Goal: Information Seeking & Learning: Learn about a topic

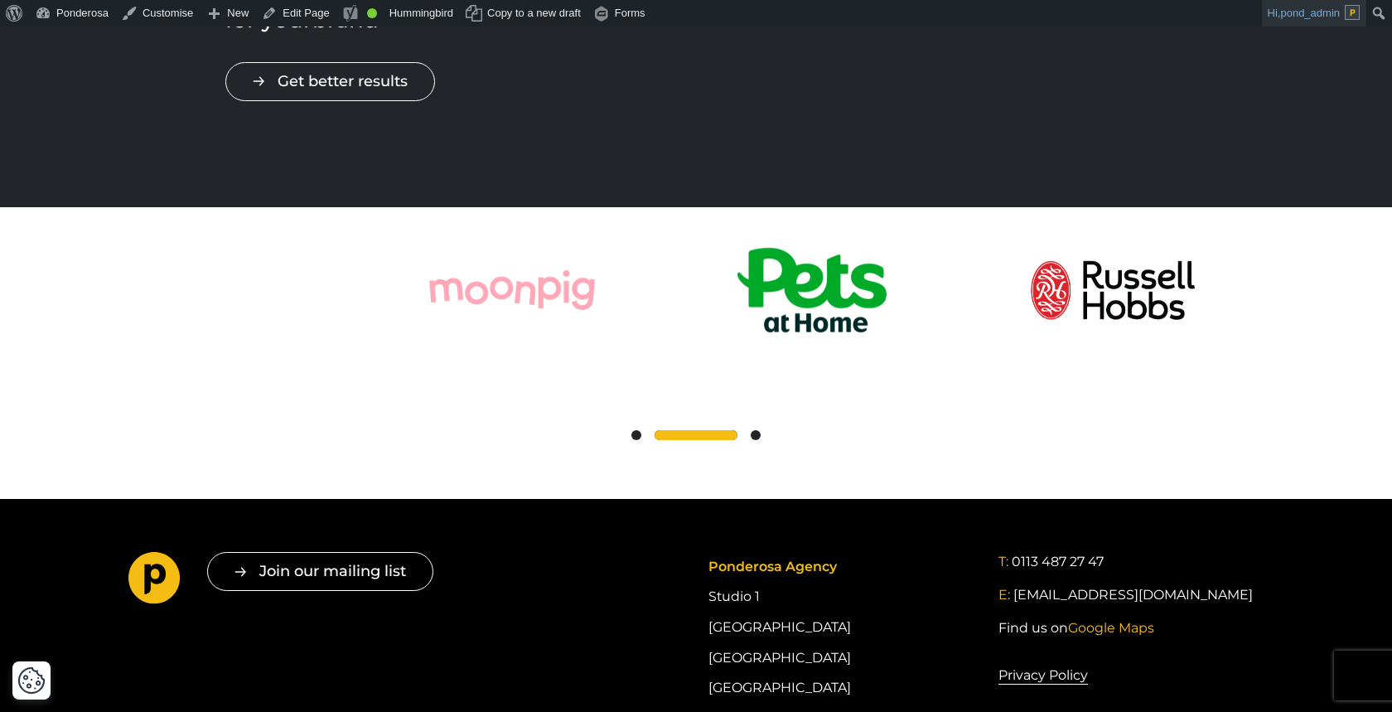
scroll to position [3056, 0]
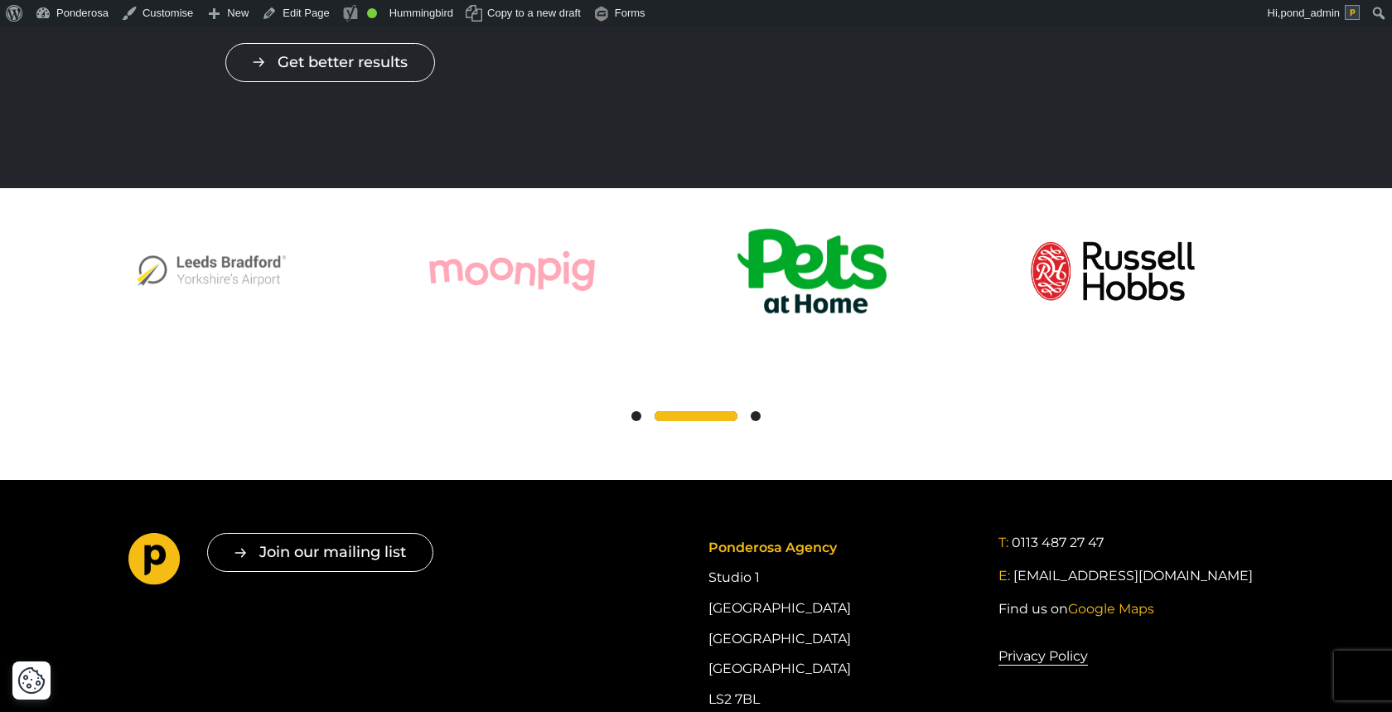
click at [634, 411] on span at bounding box center [637, 416] width 10 height 10
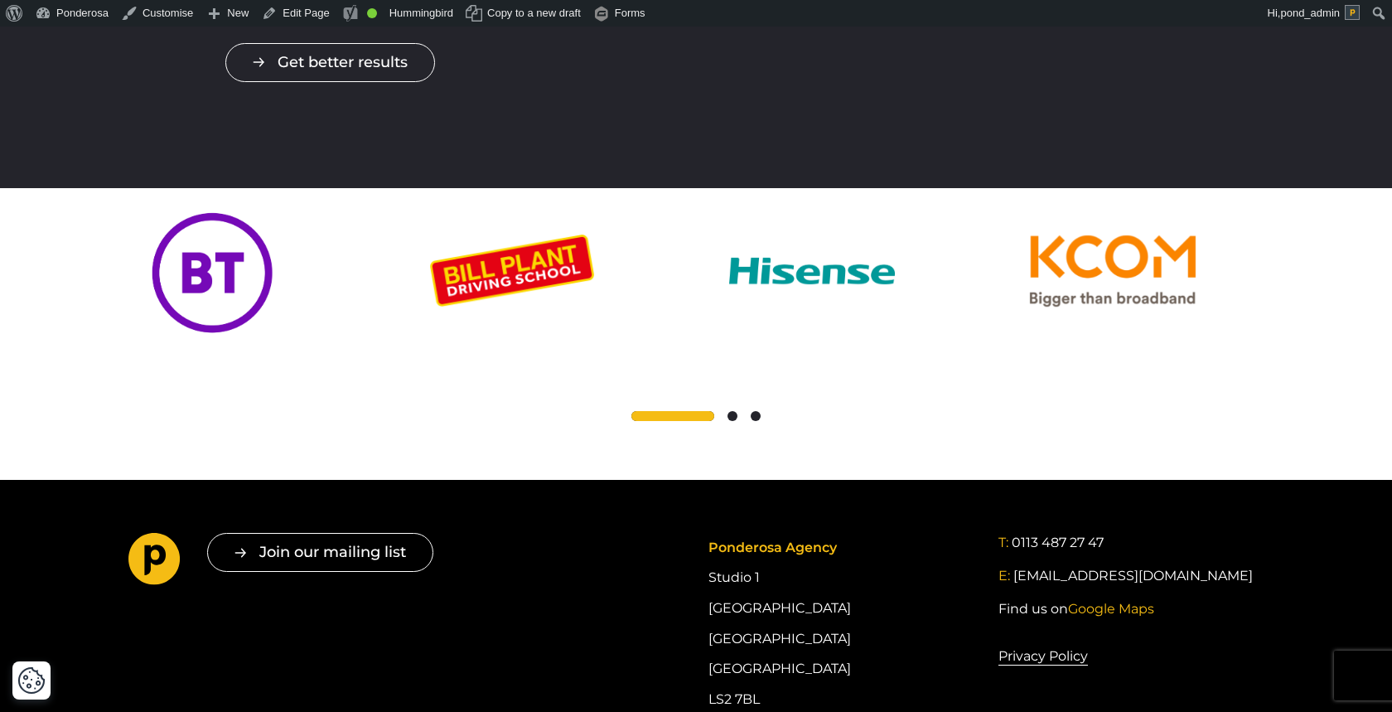
click at [734, 411] on span at bounding box center [733, 416] width 10 height 10
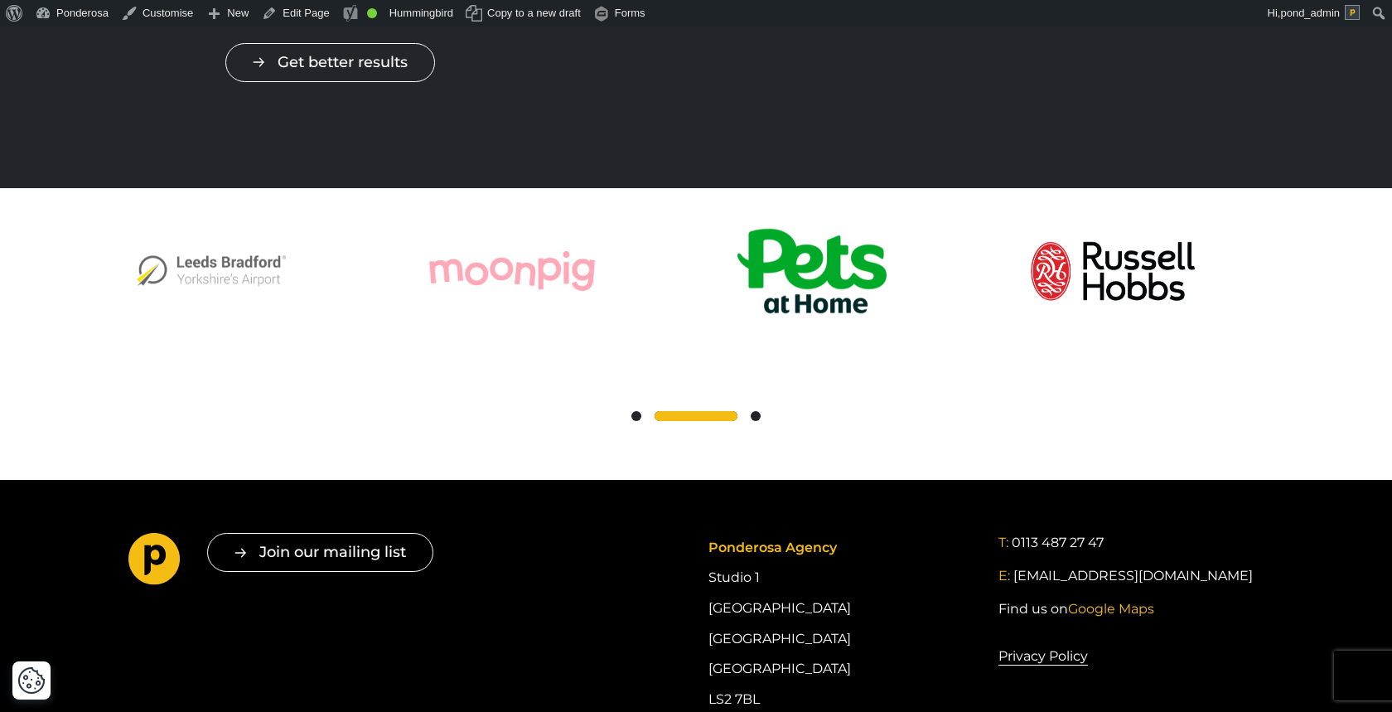
click at [755, 411] on span at bounding box center [756, 416] width 10 height 10
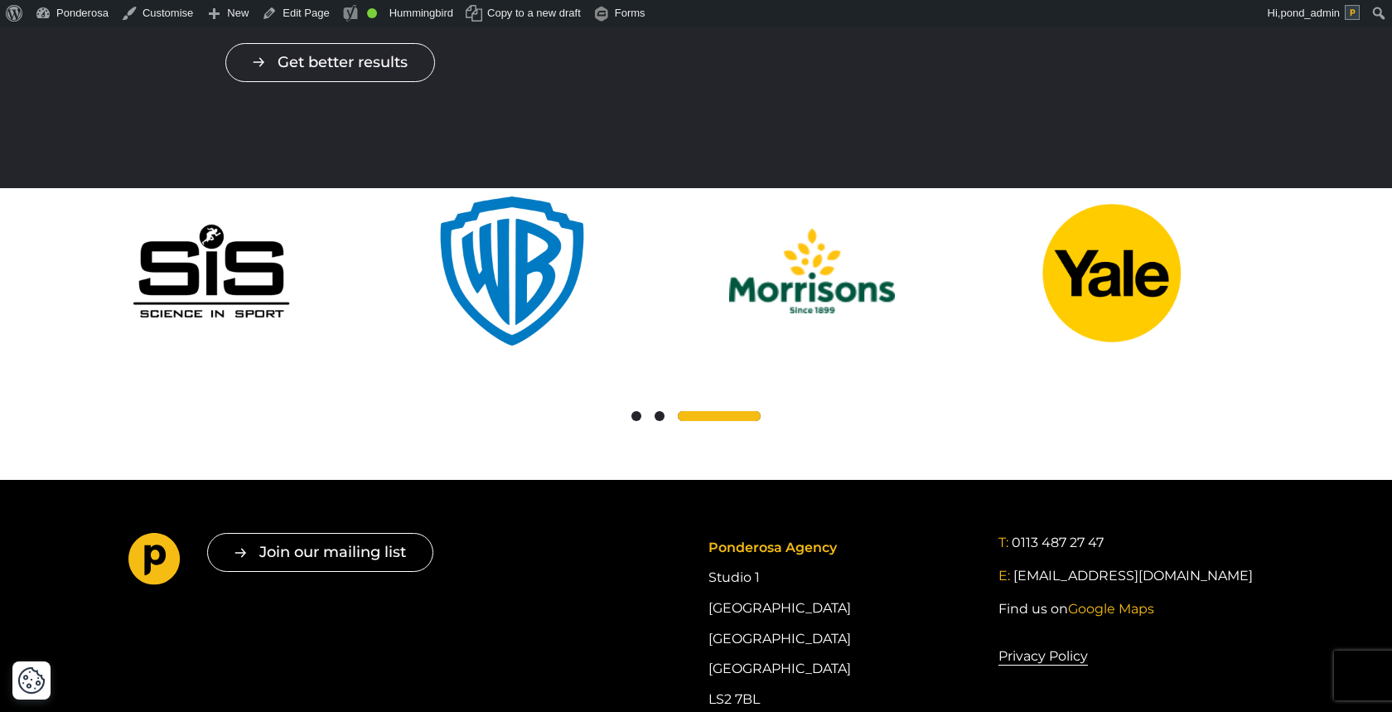
click at [636, 411] on span at bounding box center [637, 416] width 10 height 10
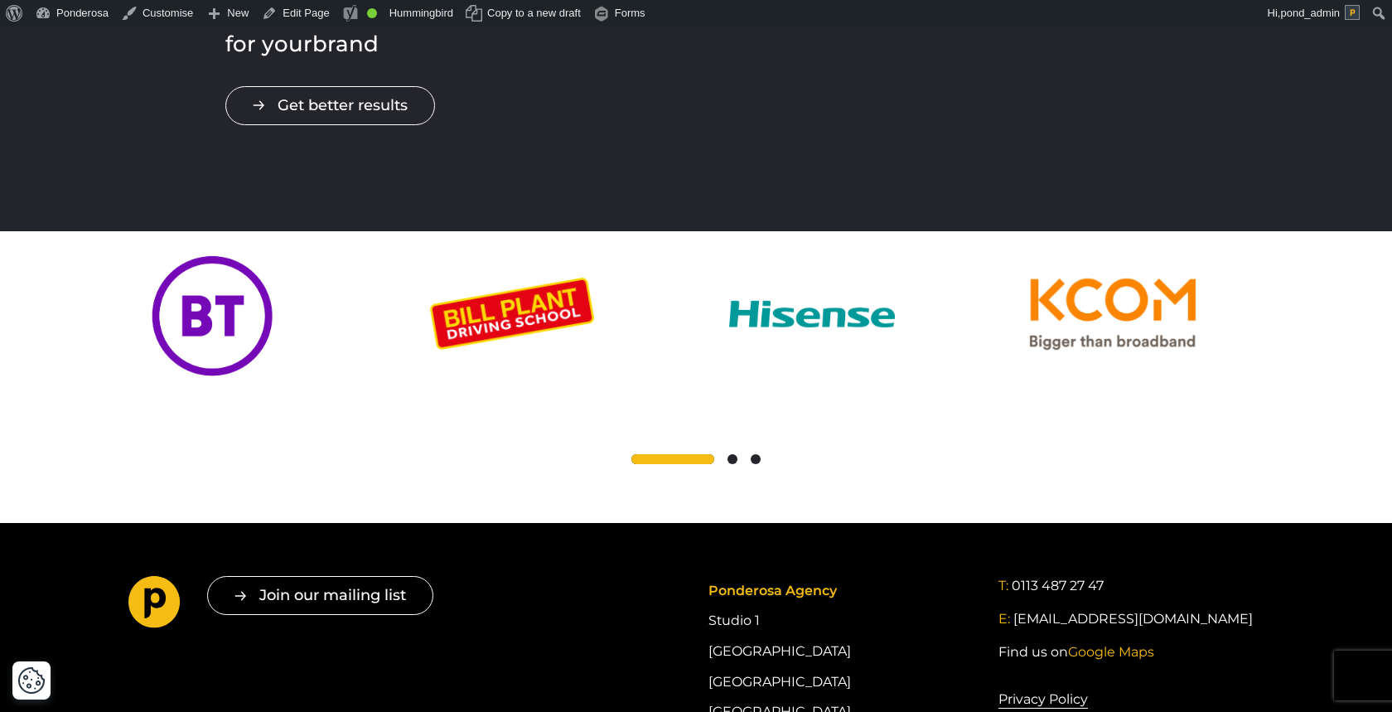
scroll to position [3009, 0]
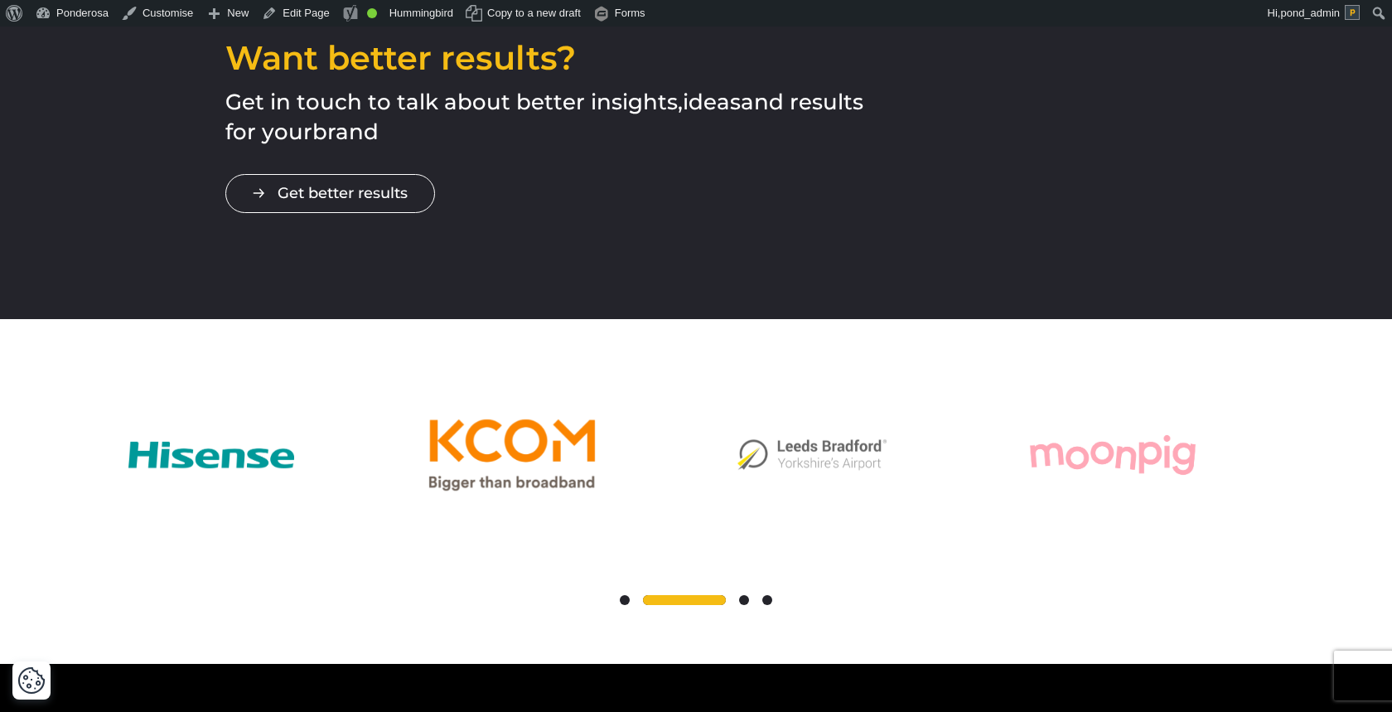
click at [747, 595] on span at bounding box center [744, 600] width 10 height 10
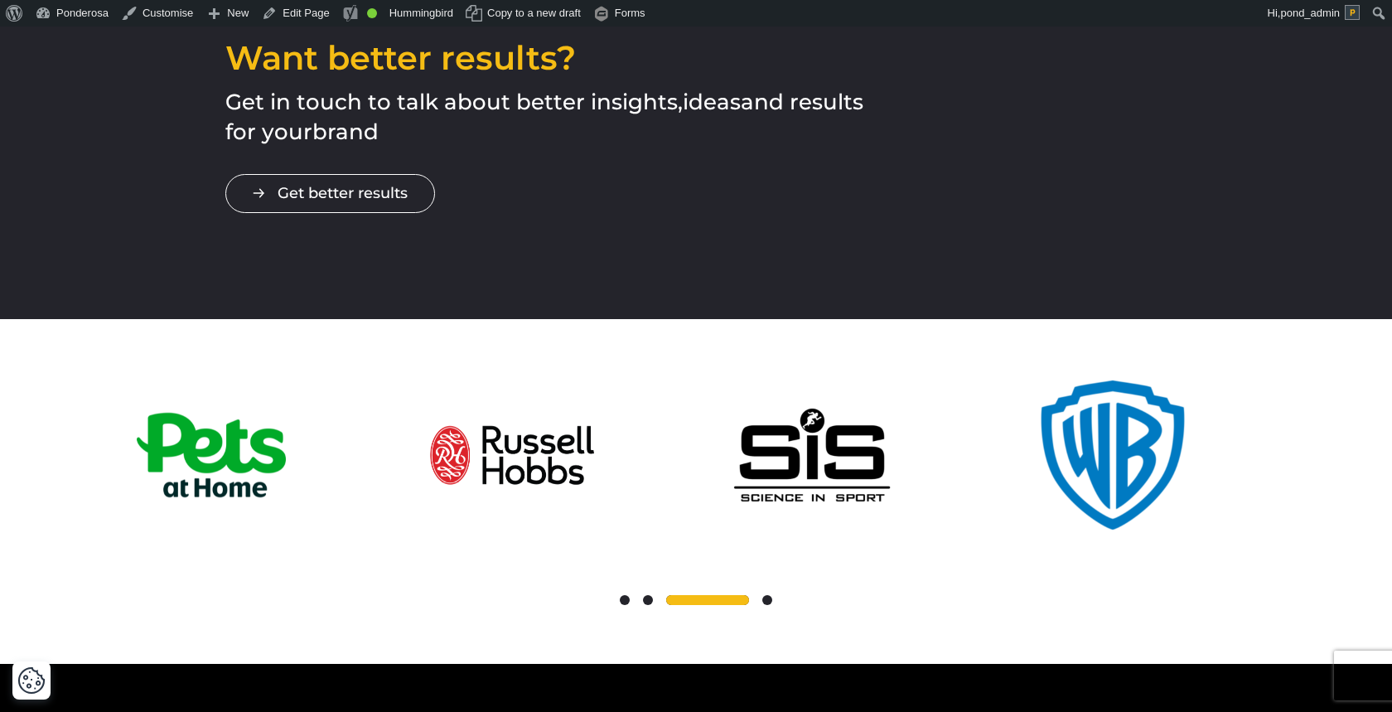
click at [747, 595] on span at bounding box center [707, 600] width 83 height 10
click at [767, 595] on span at bounding box center [768, 600] width 10 height 10
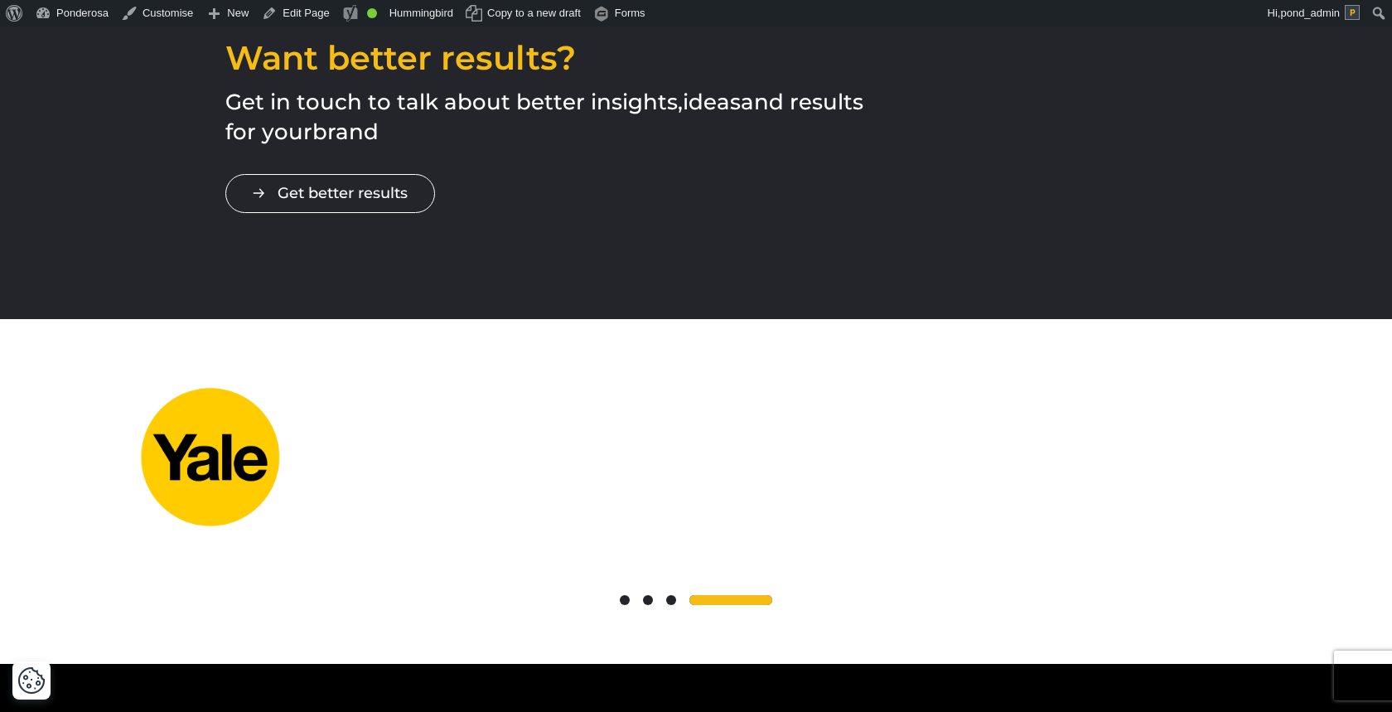
click at [624, 595] on span at bounding box center [625, 600] width 10 height 10
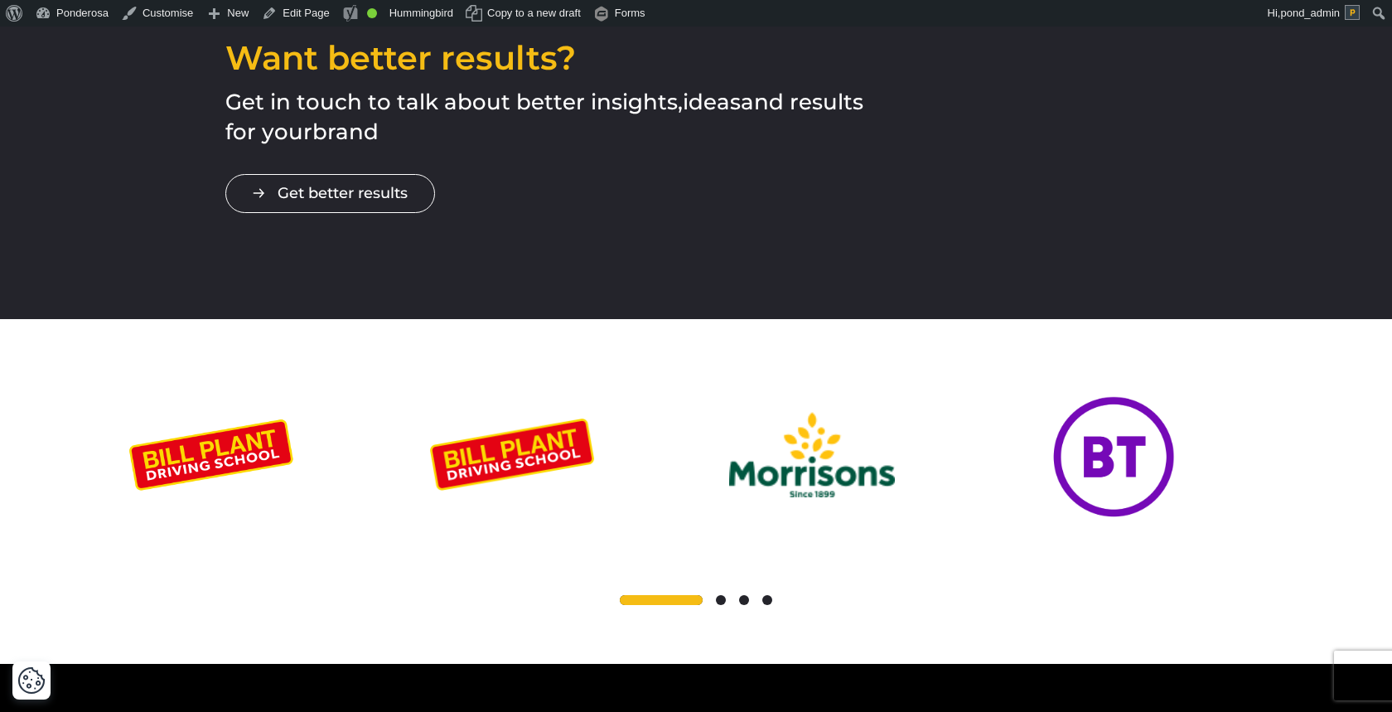
click at [723, 595] on span at bounding box center [721, 600] width 10 height 10
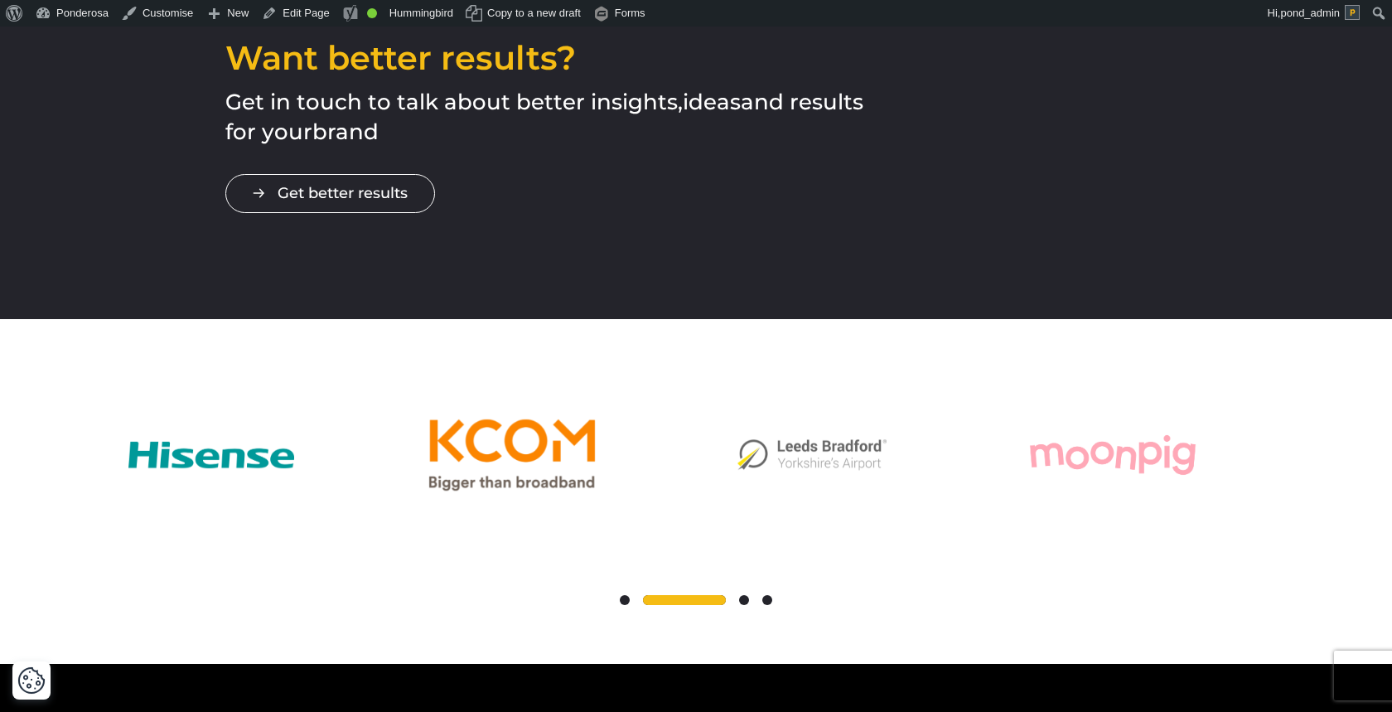
click at [626, 595] on span at bounding box center [625, 600] width 10 height 10
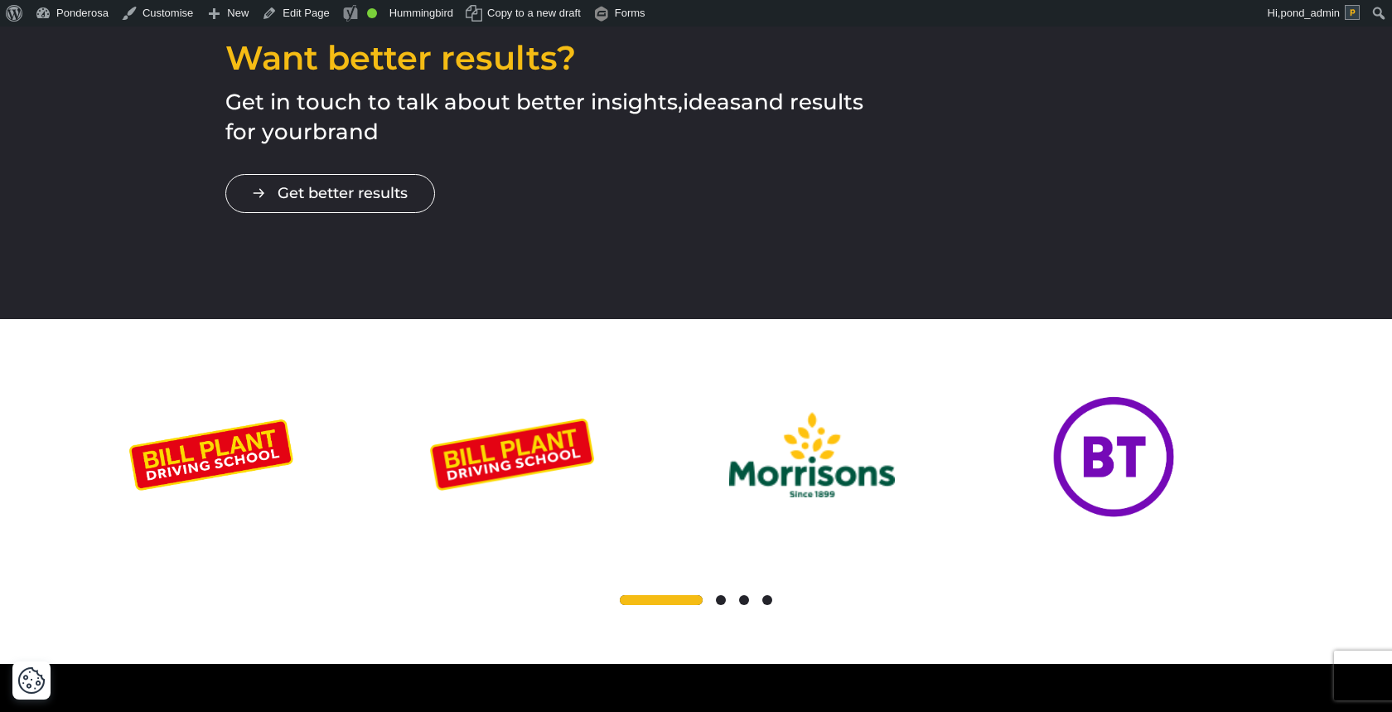
click at [740, 591] on div at bounding box center [695, 601] width 1135 height 20
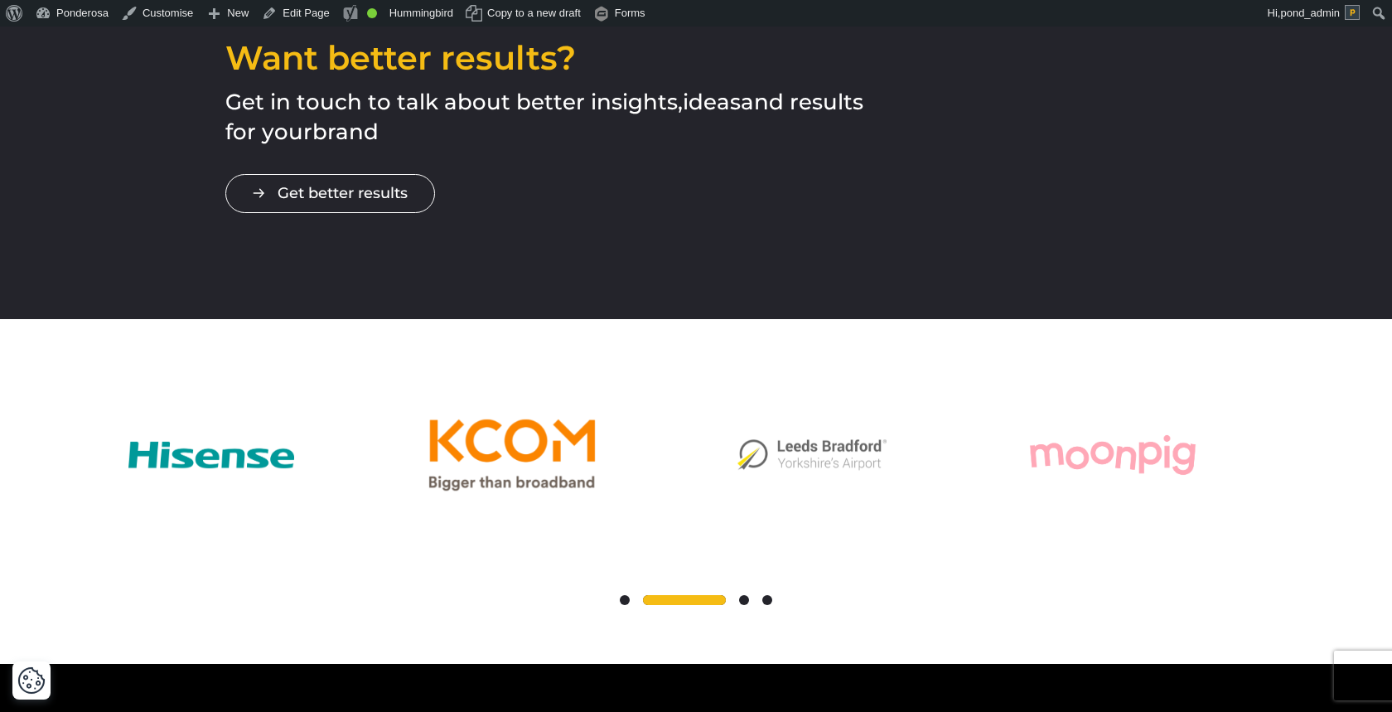
click at [627, 595] on span at bounding box center [625, 600] width 10 height 10
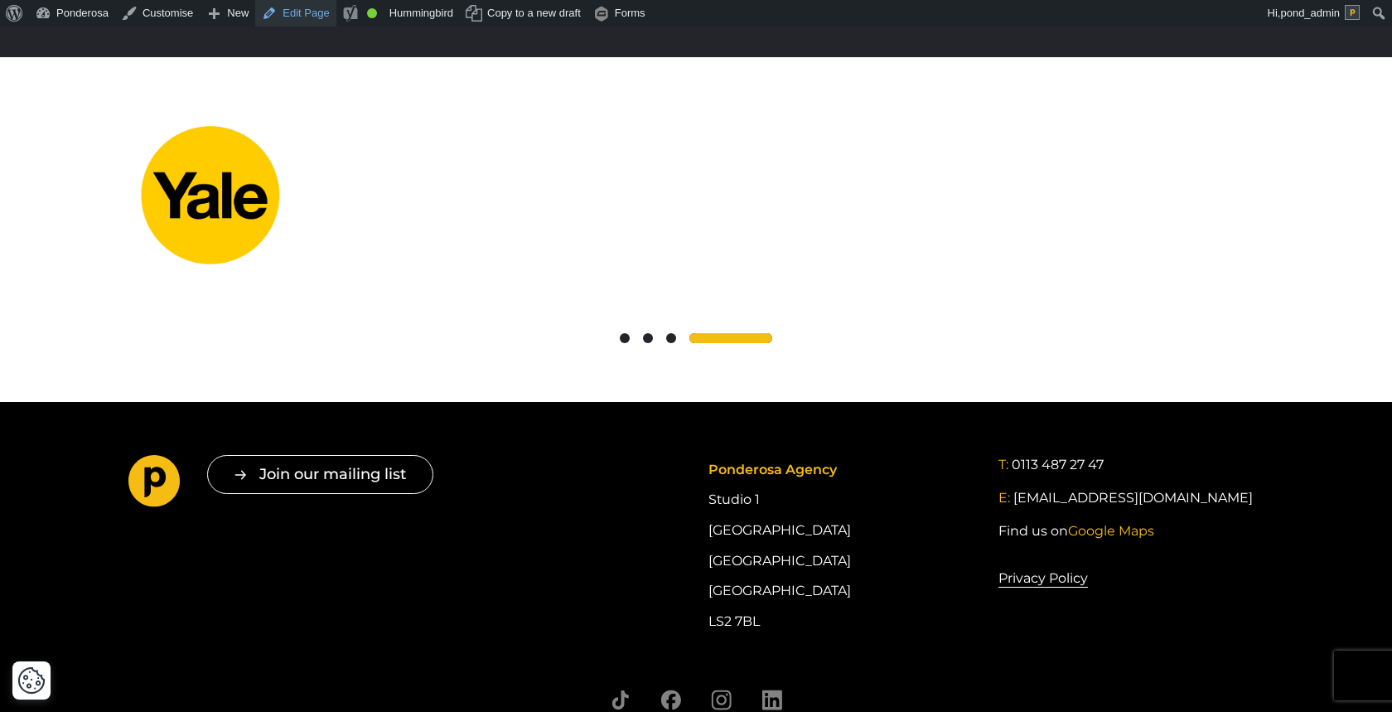
scroll to position [2886, 0]
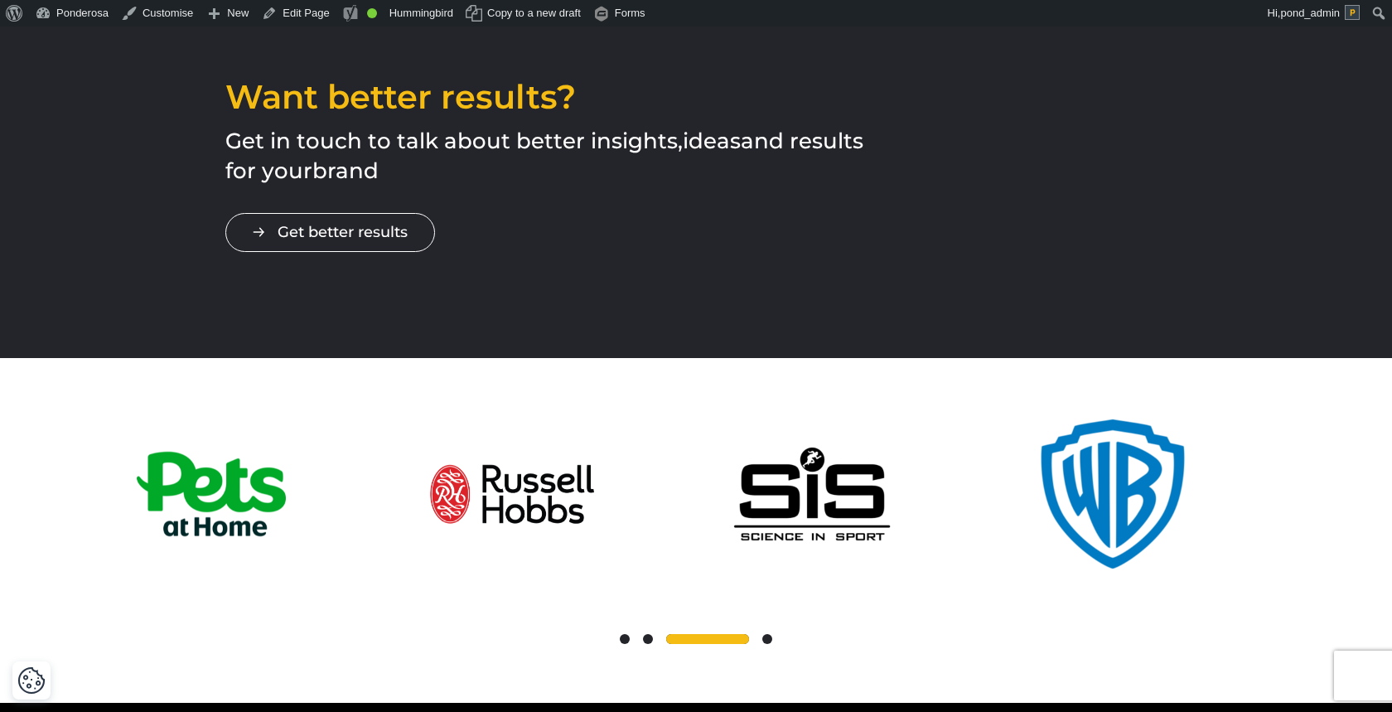
click at [624, 634] on span at bounding box center [625, 639] width 10 height 10
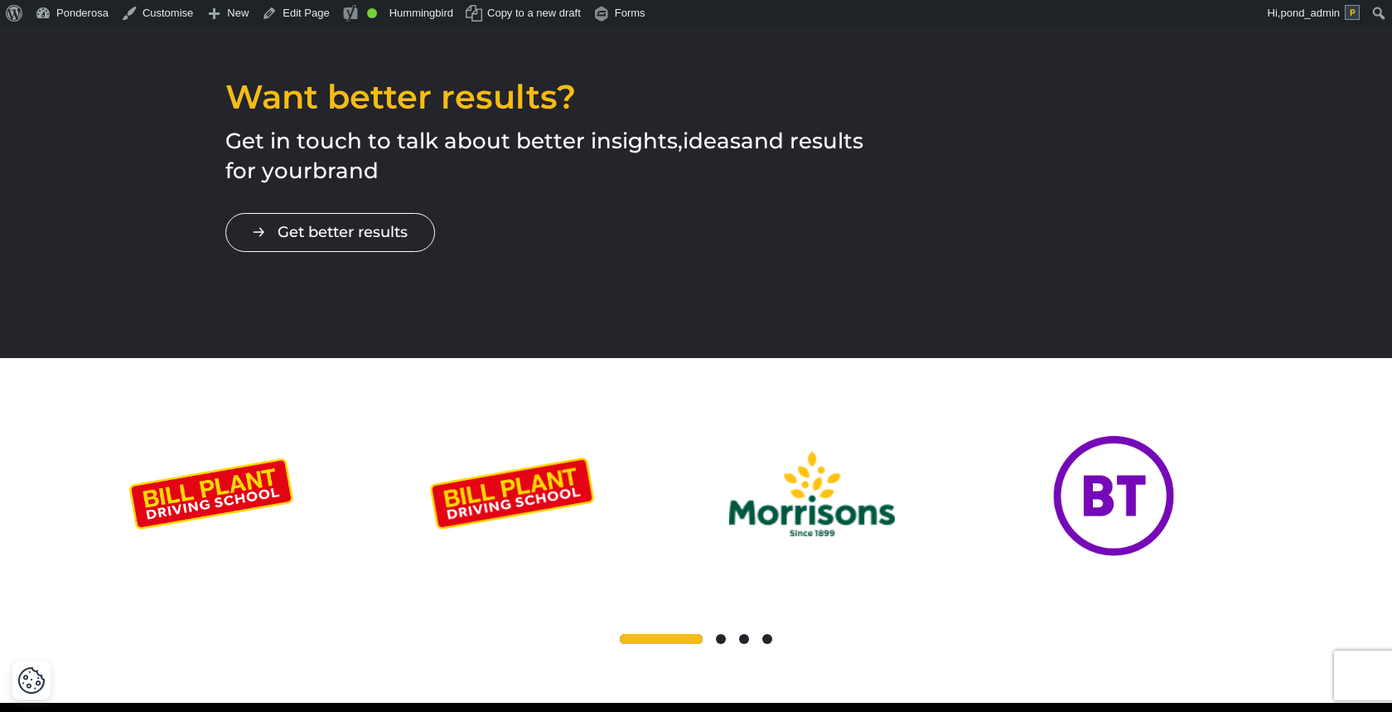
click at [624, 634] on span at bounding box center [661, 639] width 83 height 10
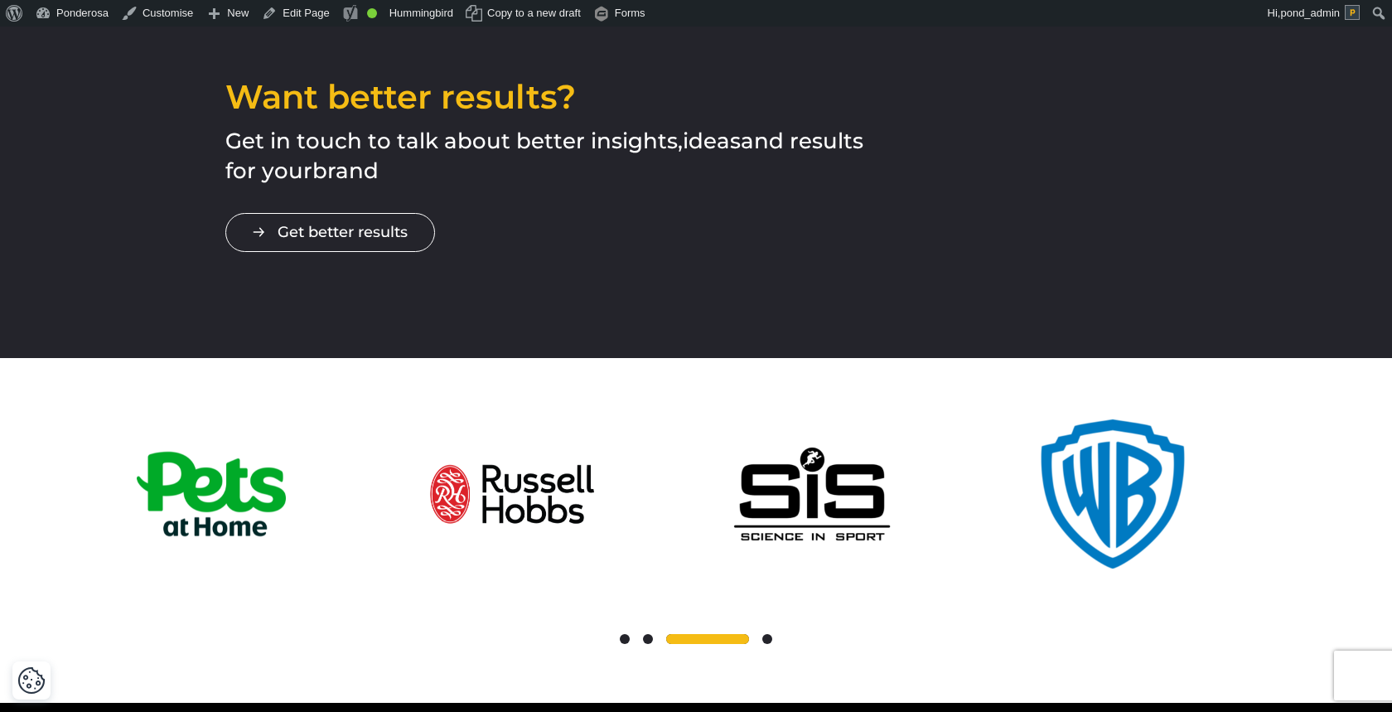
click at [647, 634] on span at bounding box center [648, 639] width 10 height 10
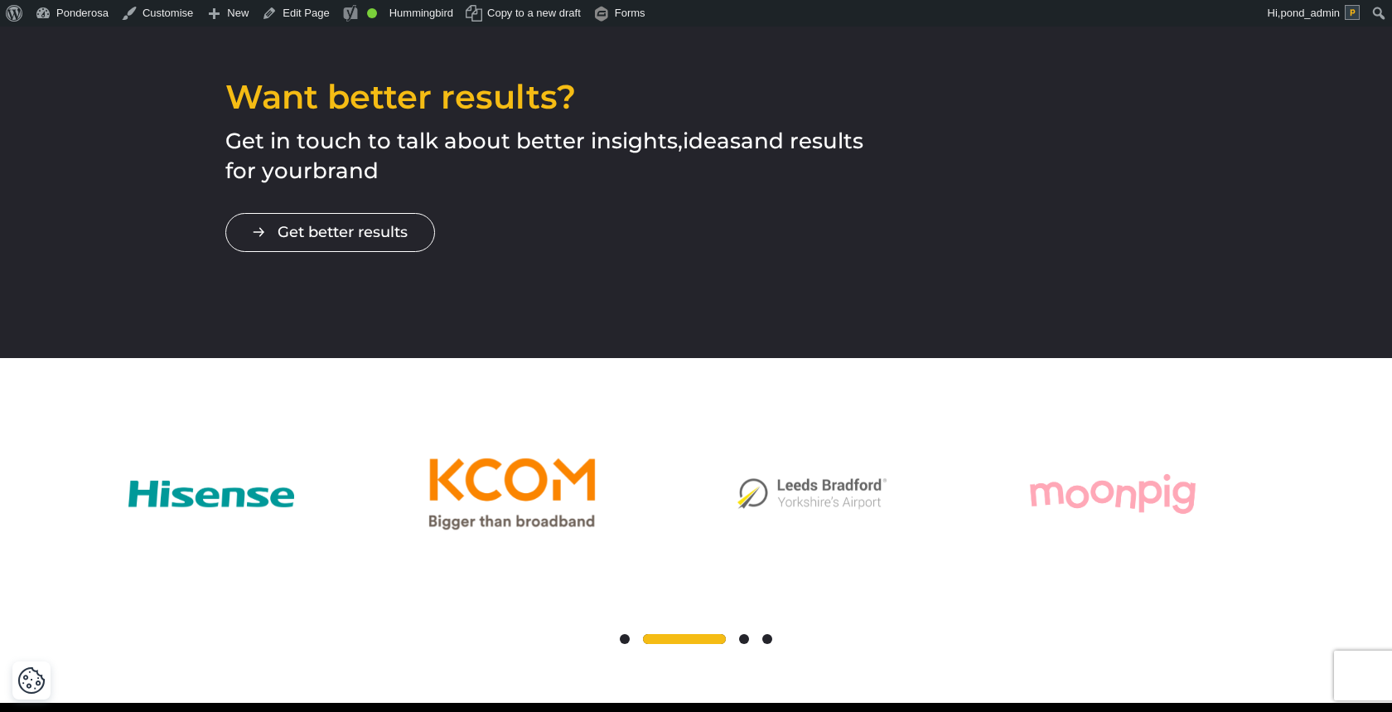
click at [647, 634] on span at bounding box center [684, 639] width 83 height 10
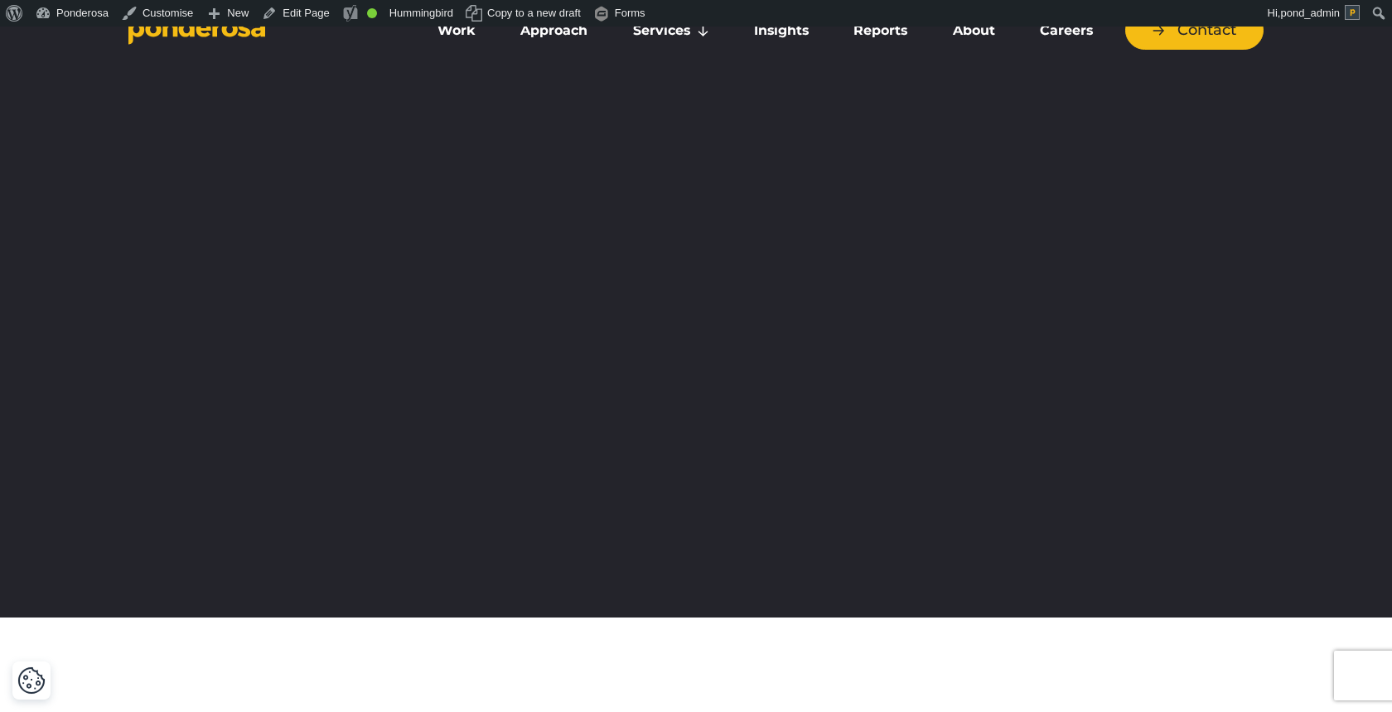
scroll to position [0, 0]
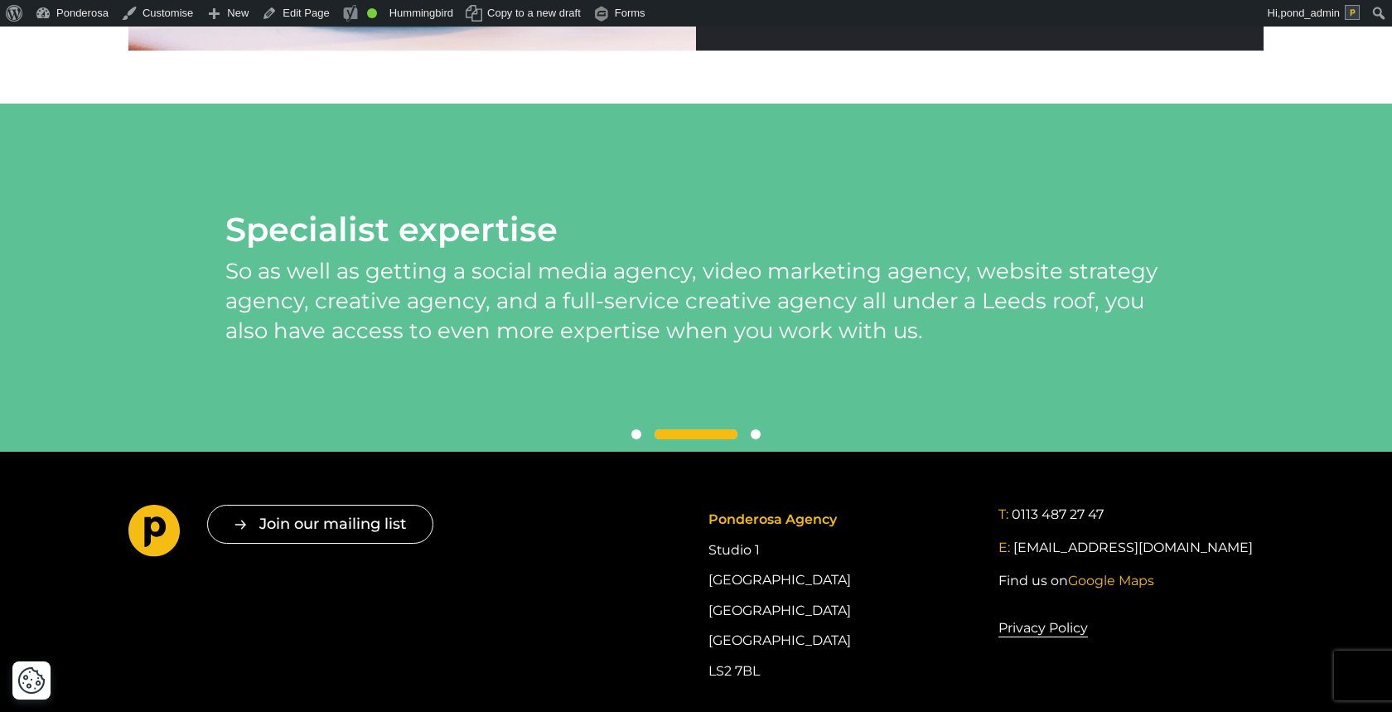
scroll to position [3597, 0]
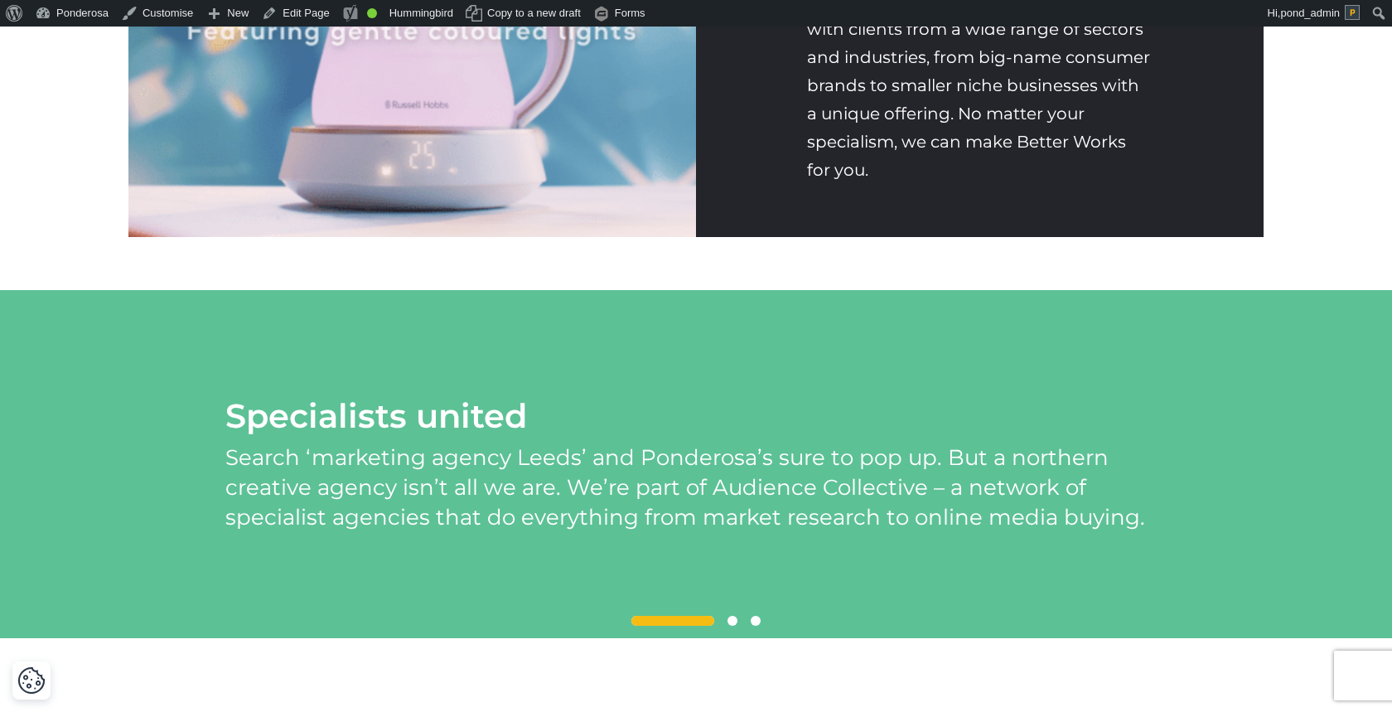
scroll to position [3619, 0]
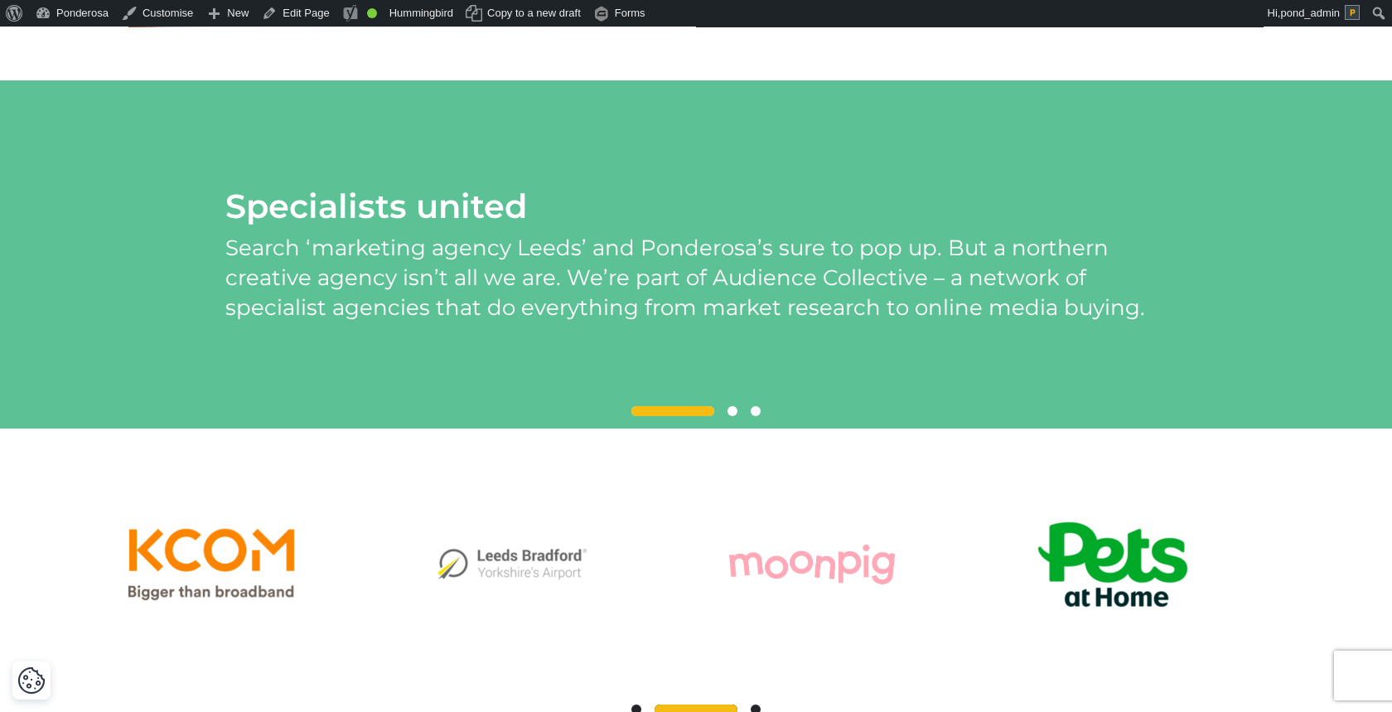
click at [738, 422] on div at bounding box center [696, 412] width 942 height 20
click at [733, 416] on span at bounding box center [733, 411] width 10 height 10
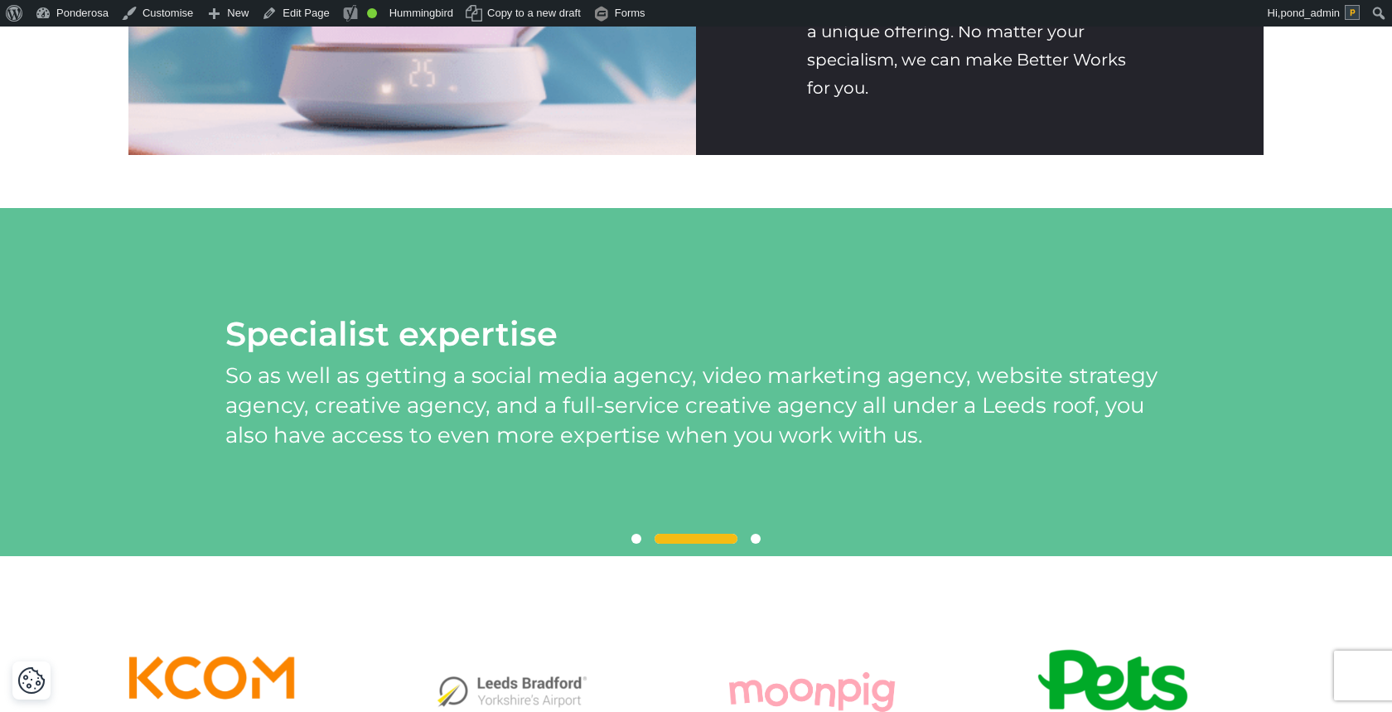
scroll to position [3291, 0]
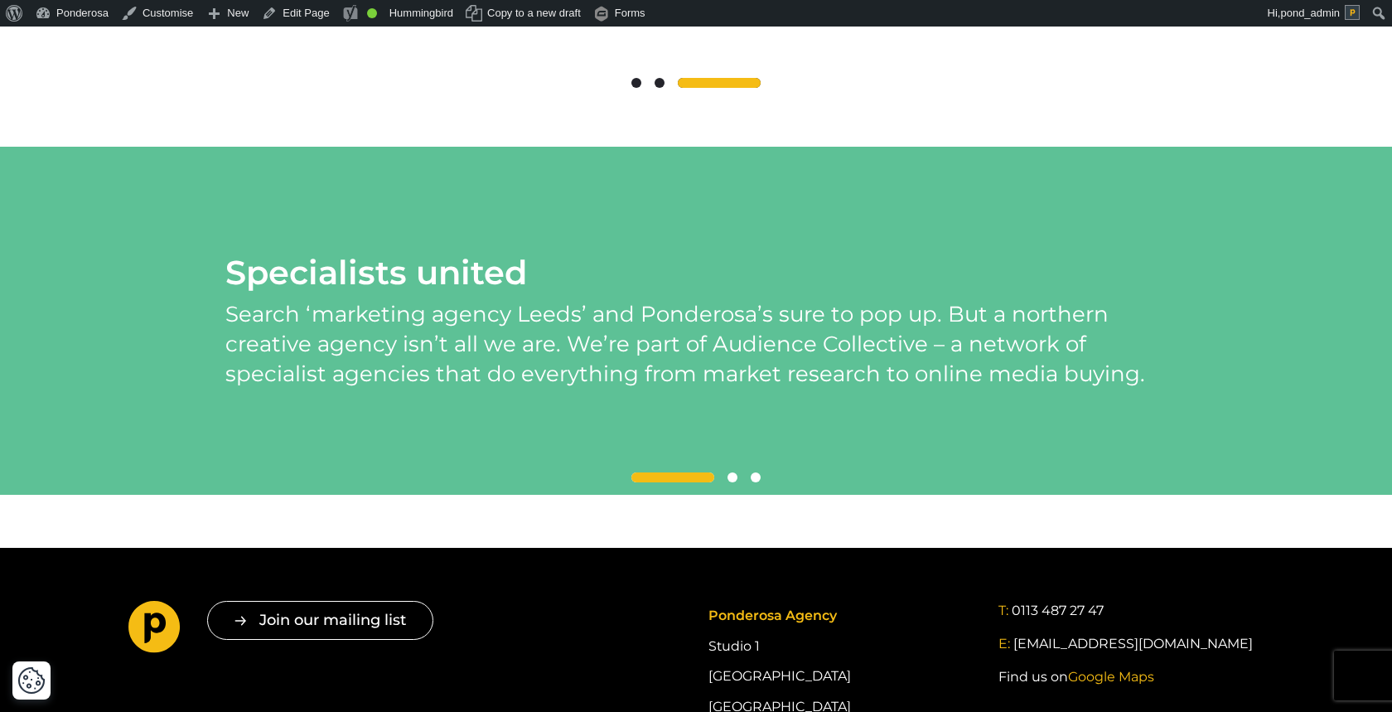
scroll to position [3847, 0]
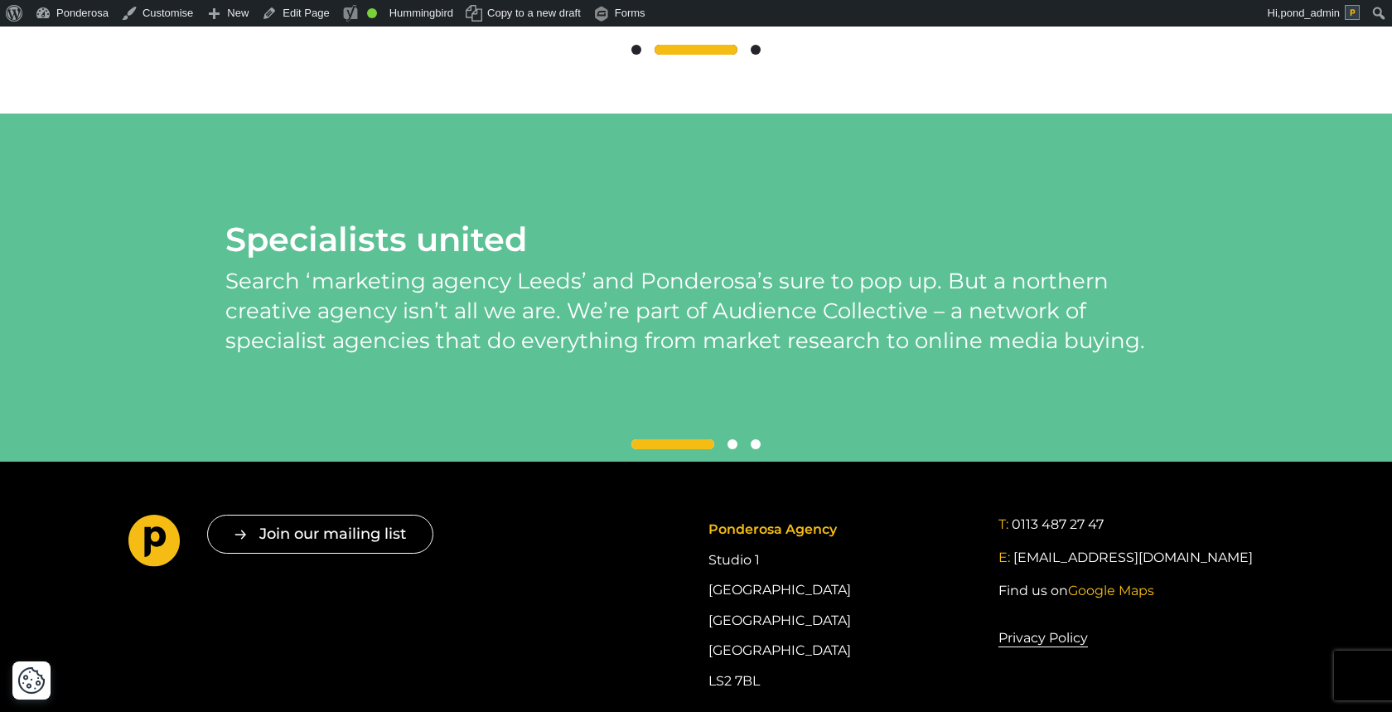
scroll to position [3912, 0]
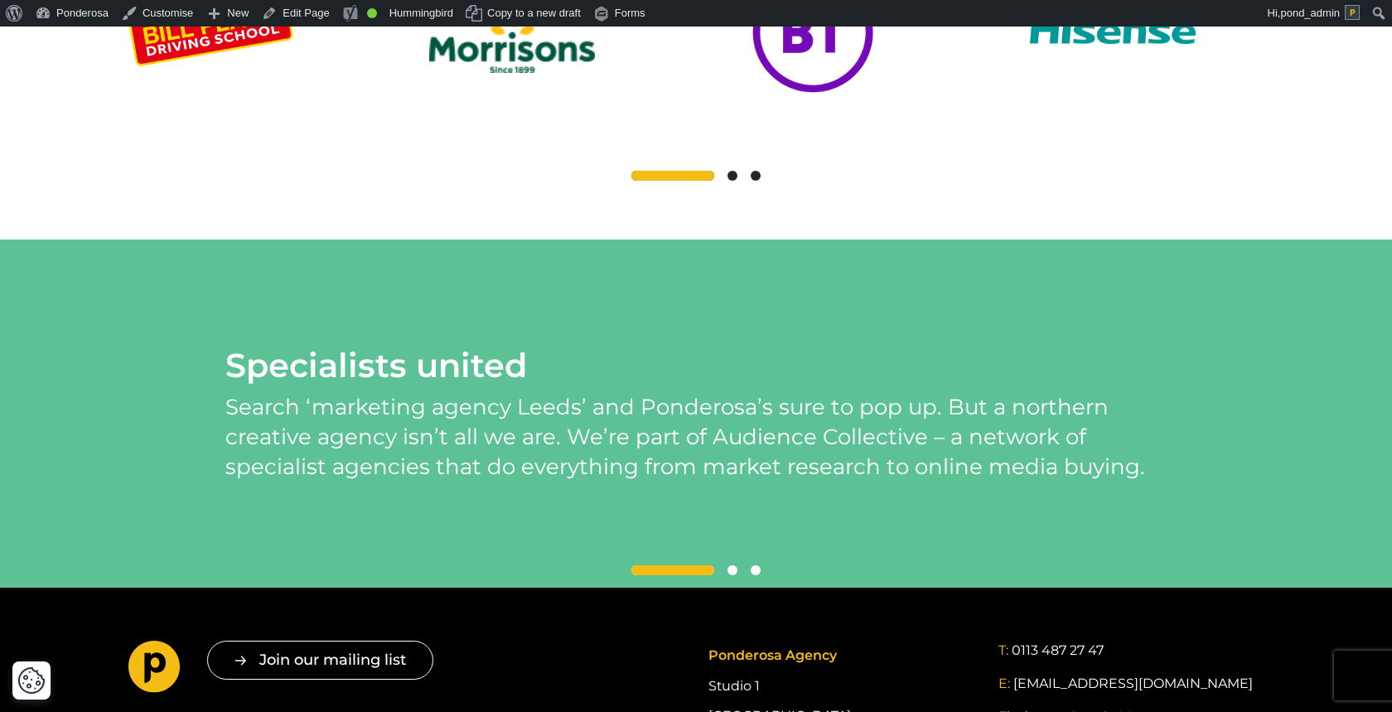
scroll to position [3439, 0]
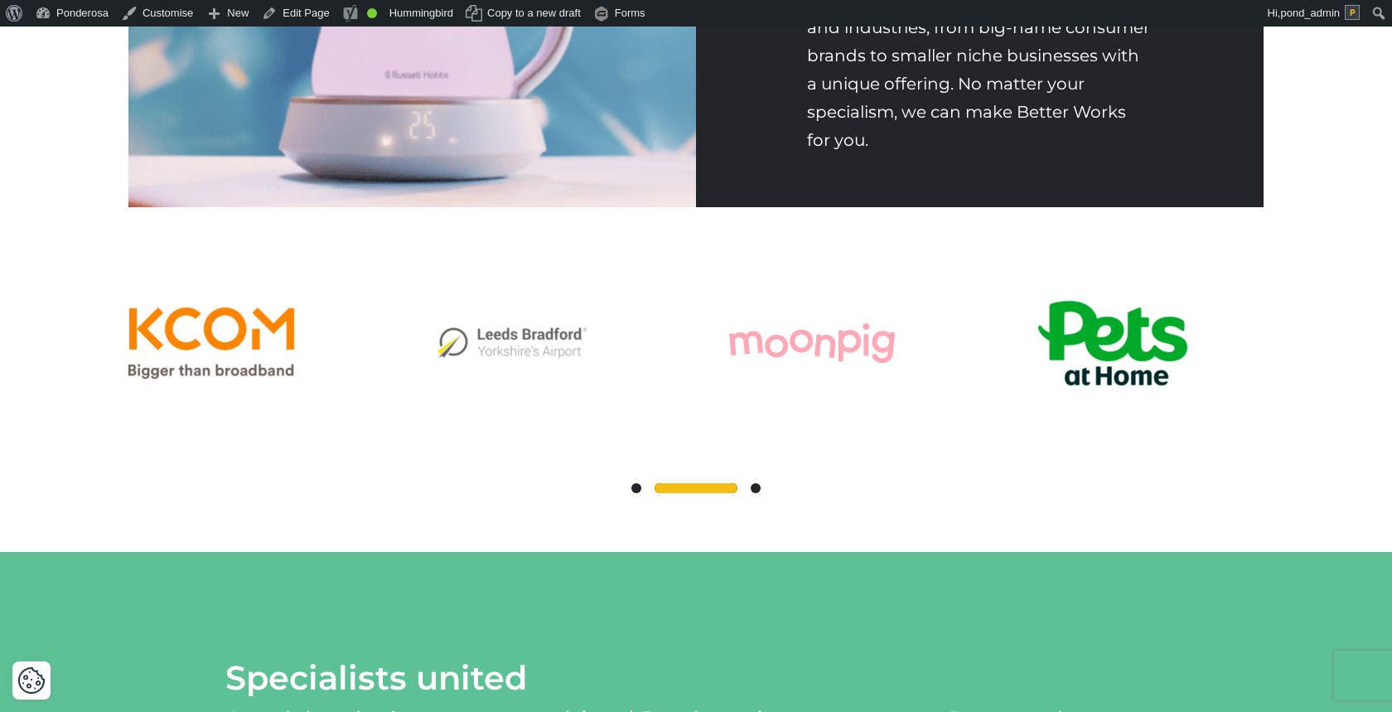
click at [758, 493] on span at bounding box center [756, 488] width 10 height 10
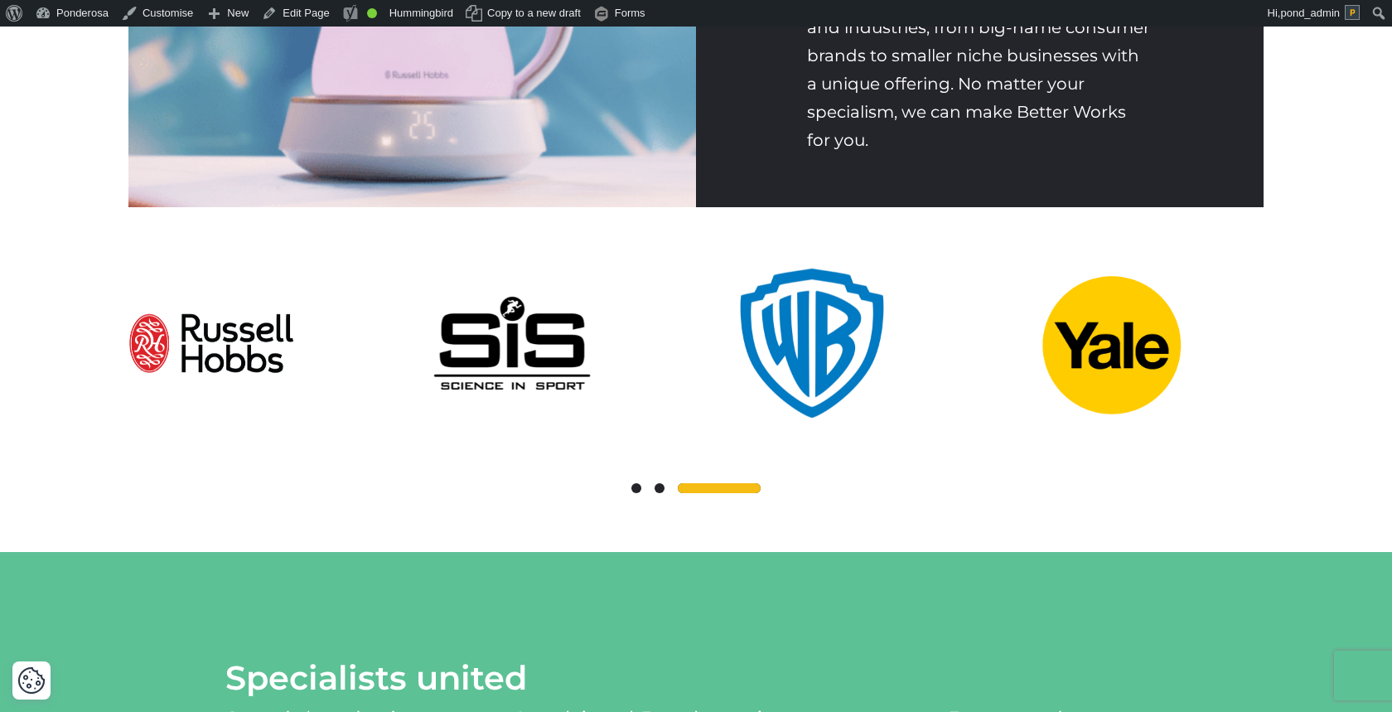
click at [639, 493] on span at bounding box center [637, 488] width 10 height 10
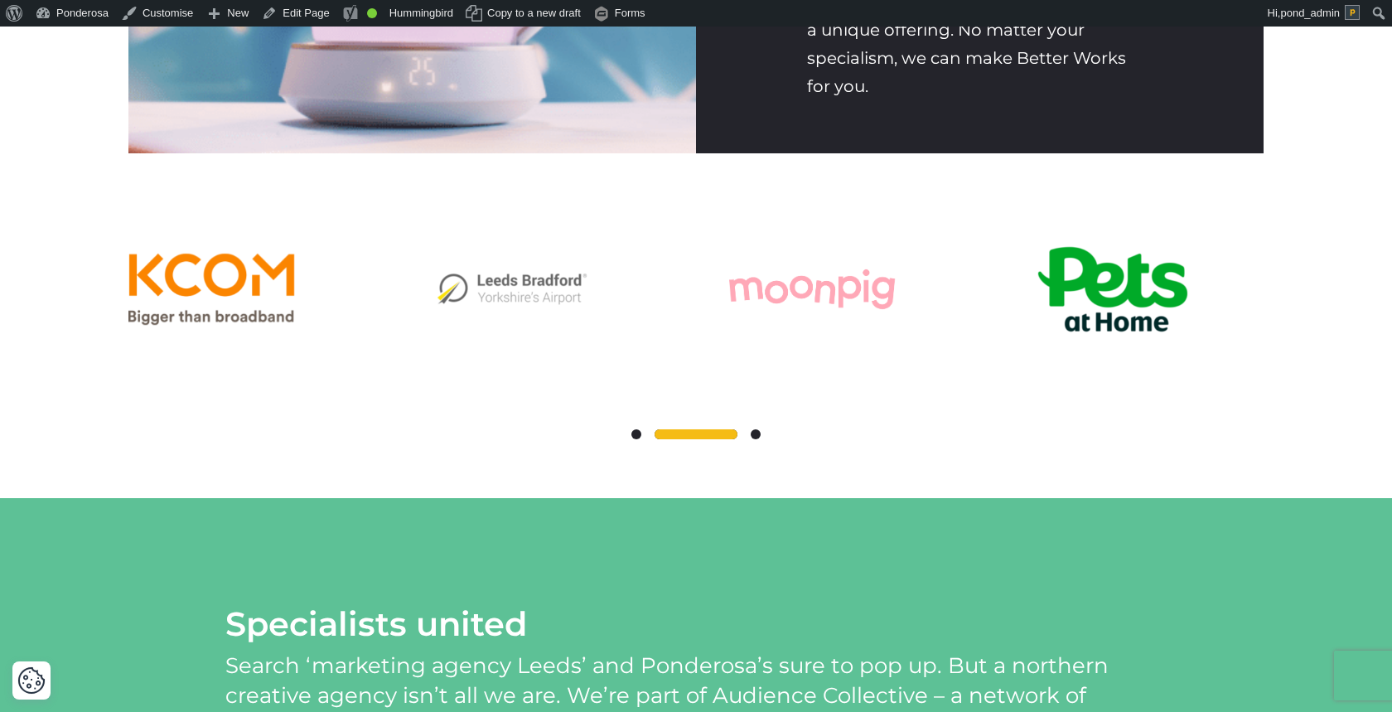
scroll to position [3326, 0]
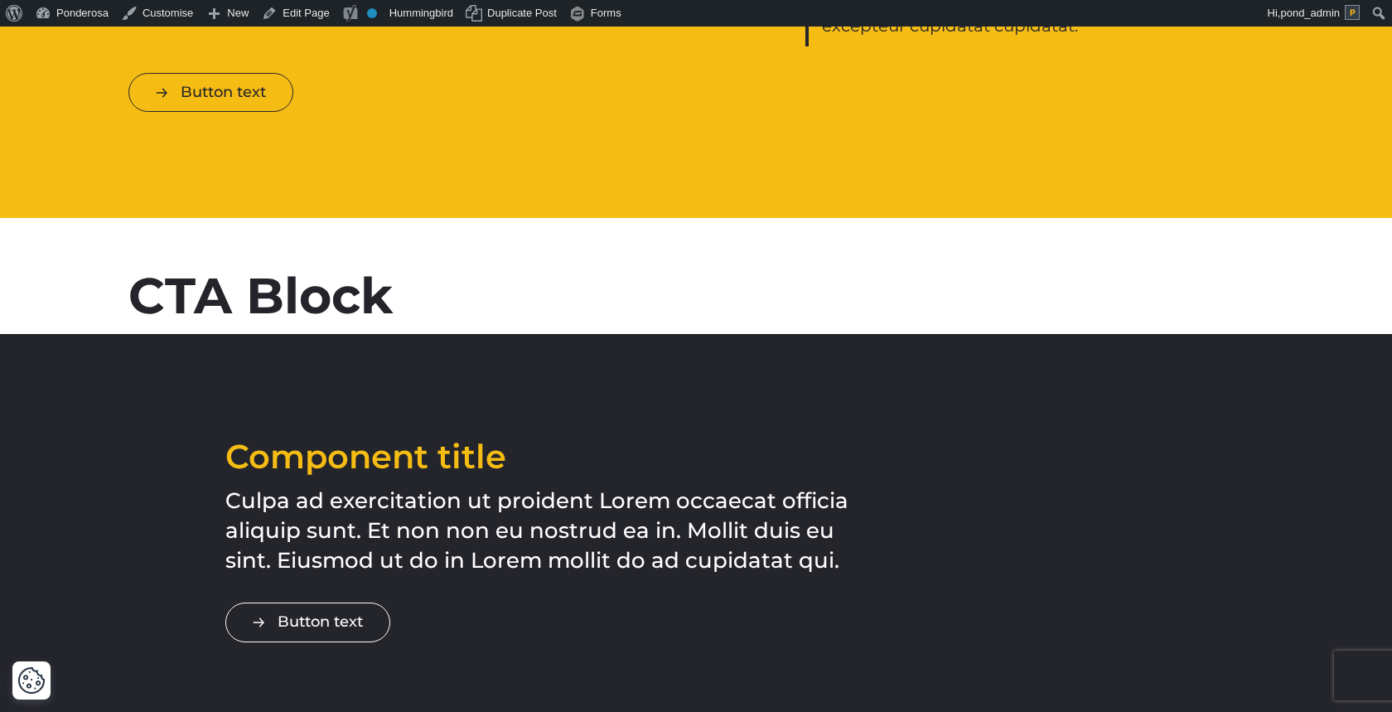
scroll to position [2276, 0]
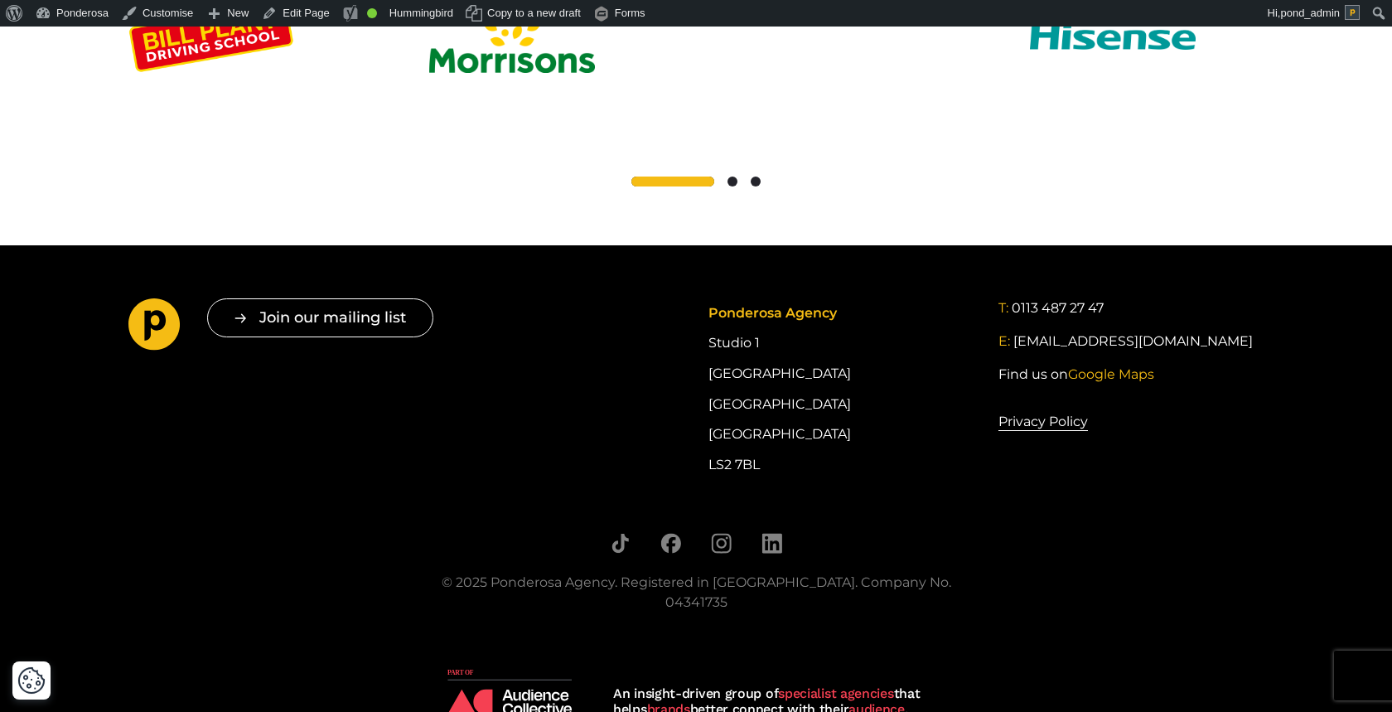
scroll to position [3148, 0]
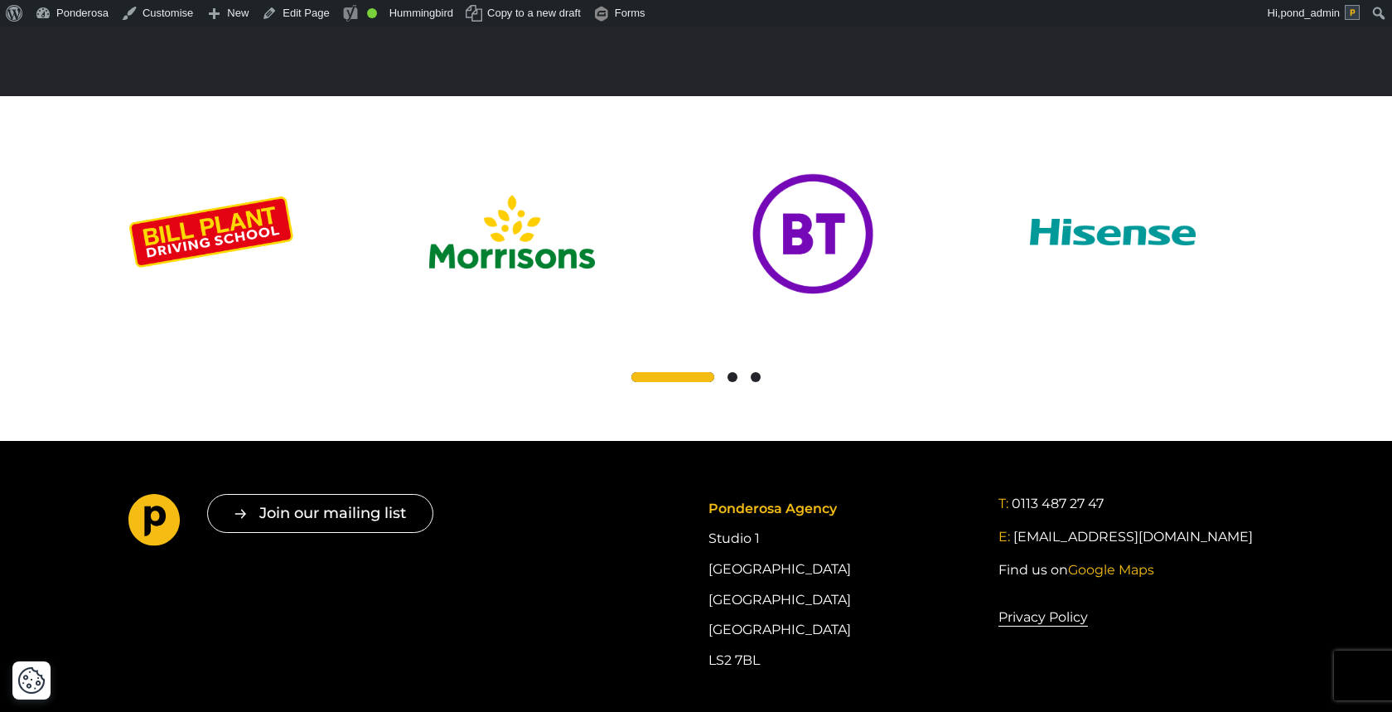
click at [734, 372] on span at bounding box center [733, 377] width 10 height 10
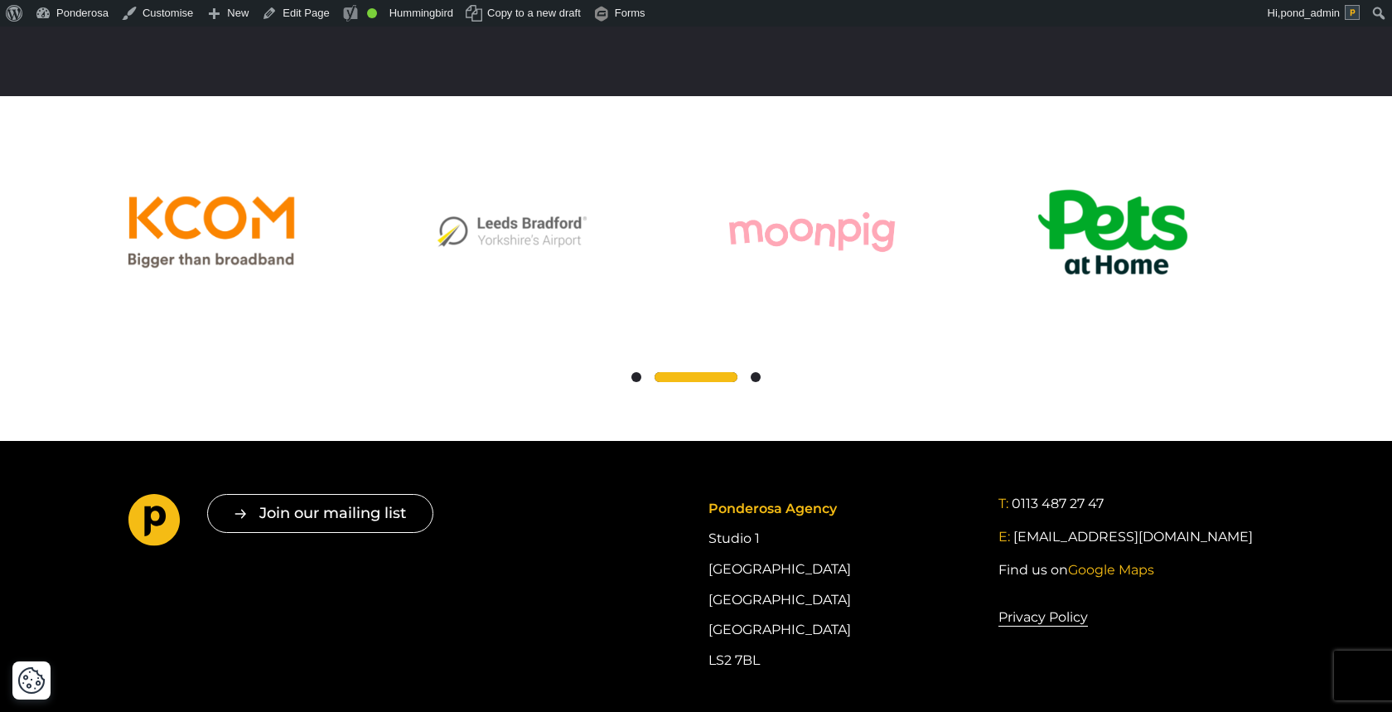
click at [757, 372] on span at bounding box center [756, 377] width 10 height 10
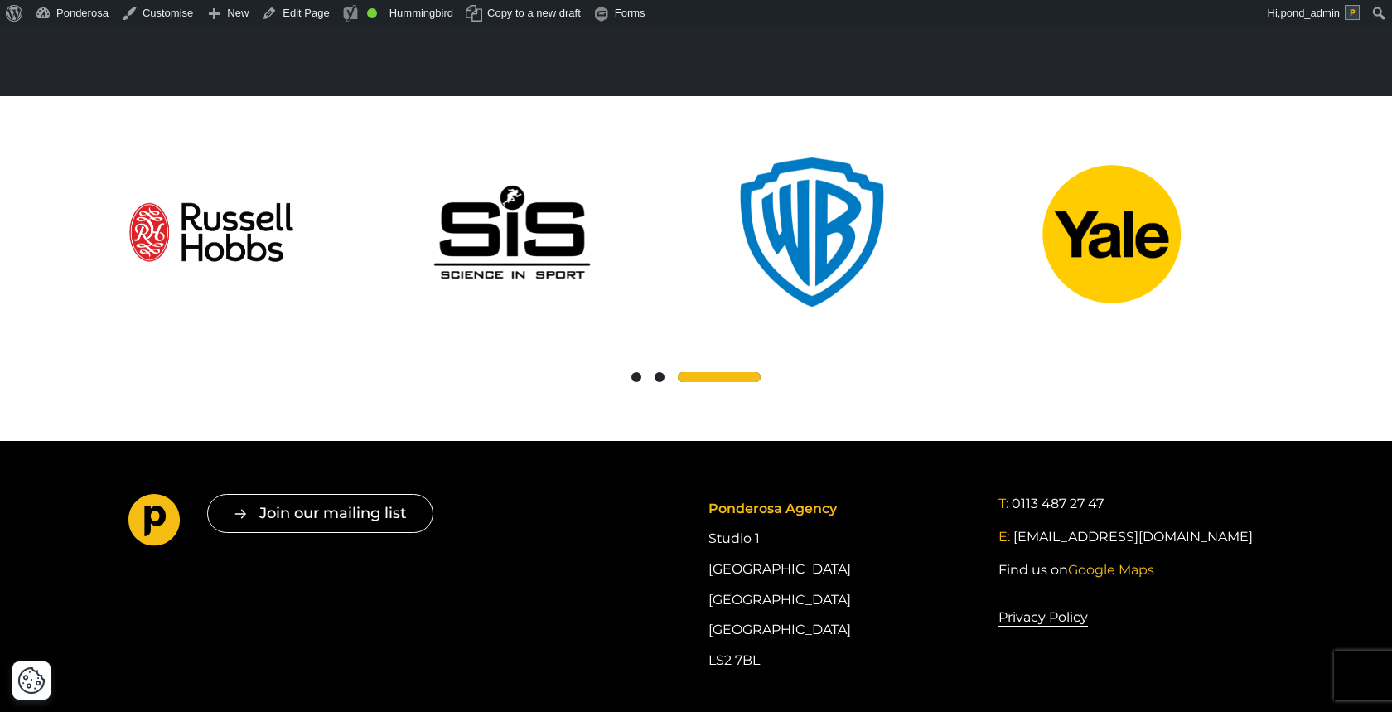
click at [639, 372] on span at bounding box center [637, 377] width 10 height 10
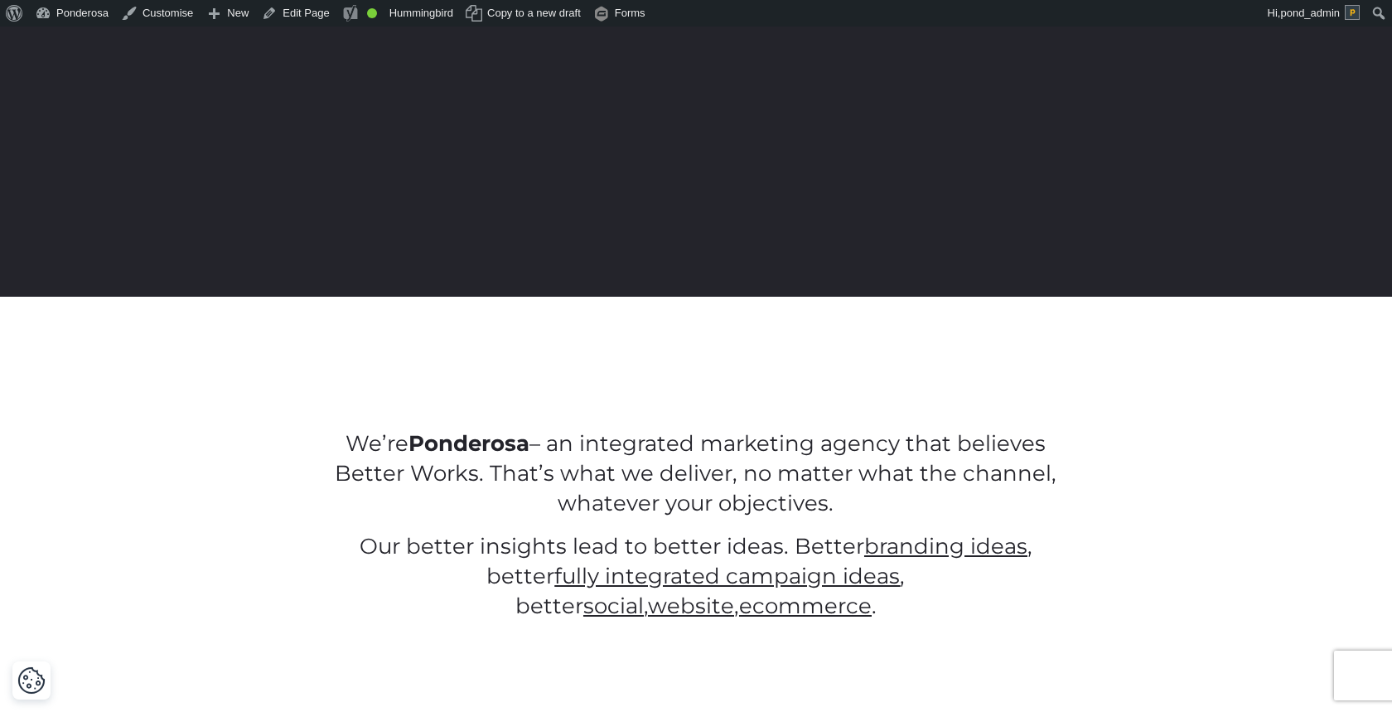
scroll to position [0, 0]
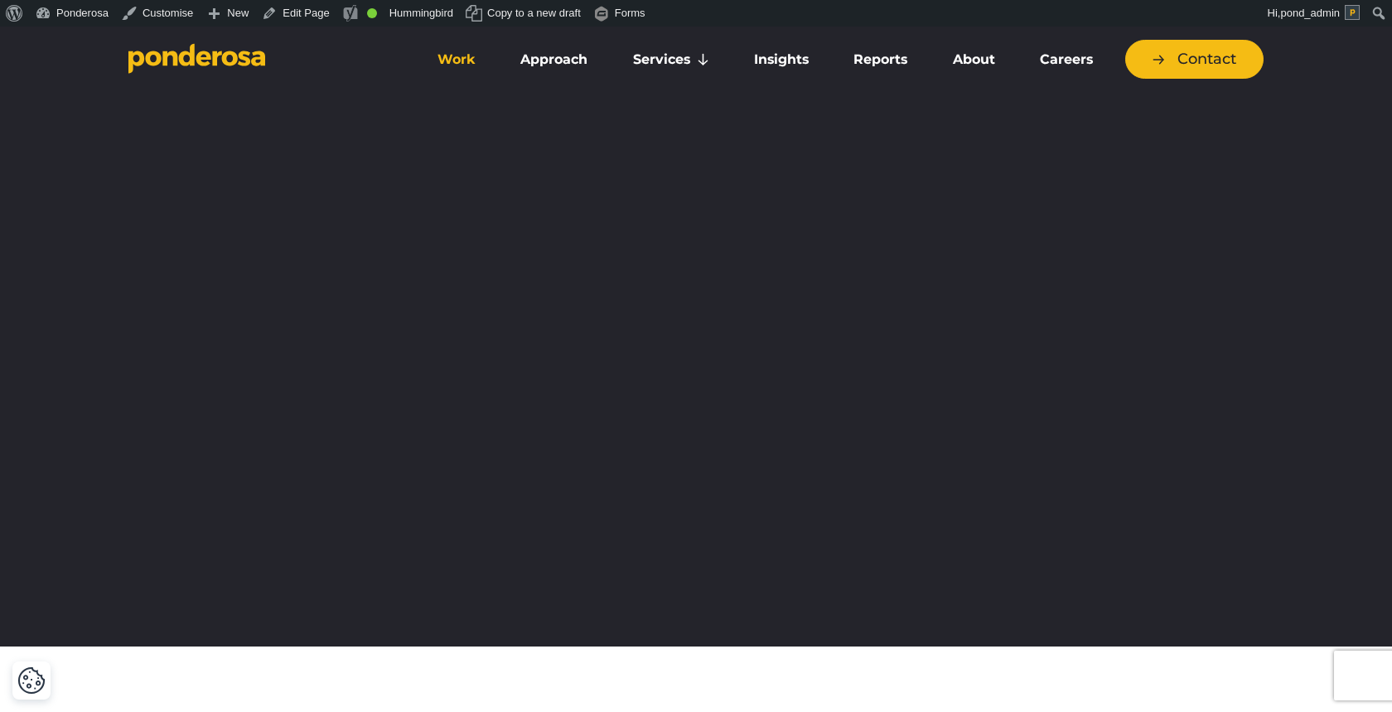
click at [472, 61] on link "Work" at bounding box center [457, 59] width 76 height 35
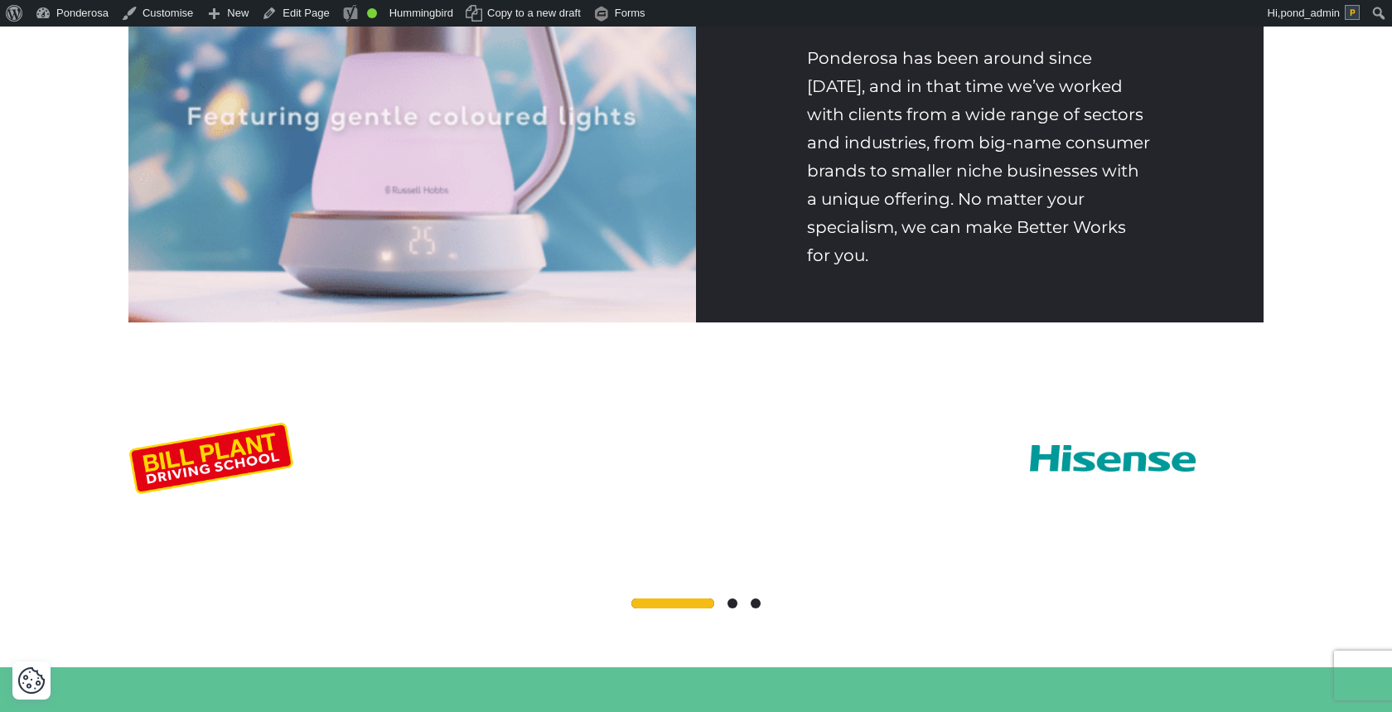
scroll to position [3326, 0]
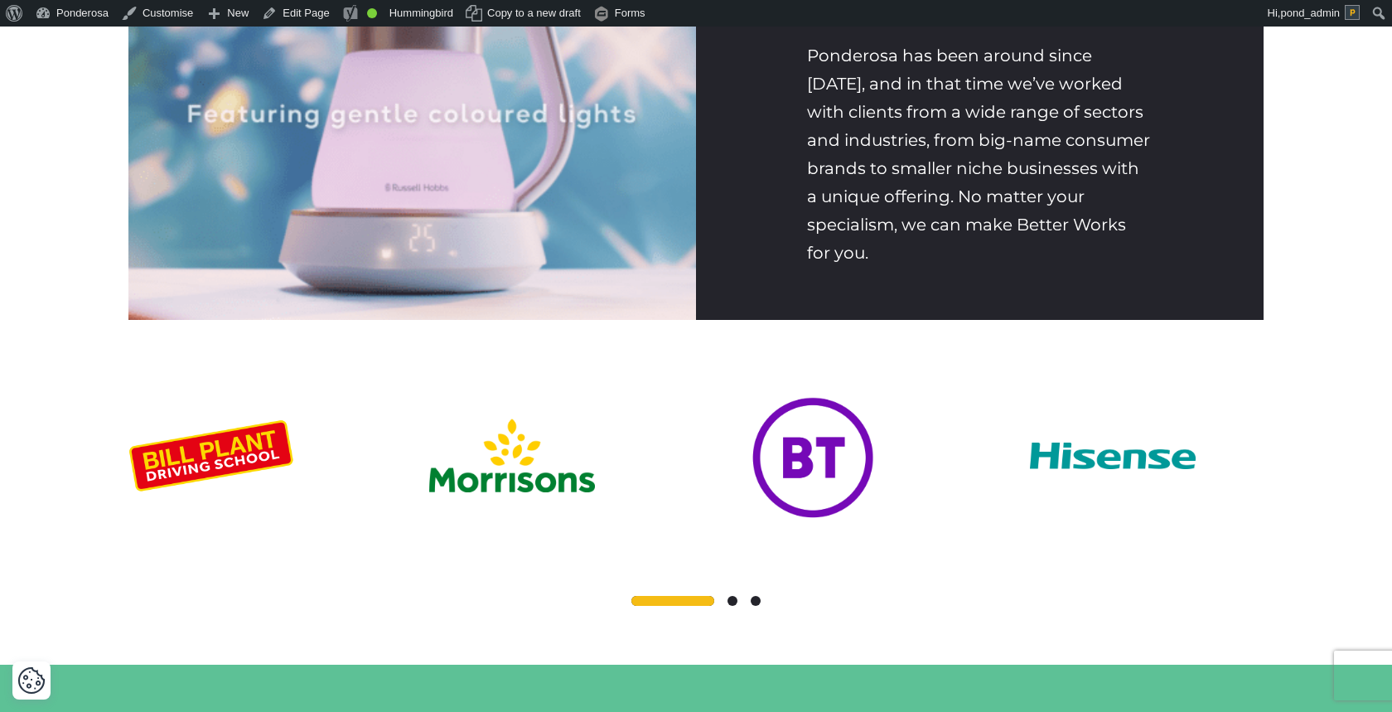
click at [731, 606] on span at bounding box center [733, 601] width 10 height 10
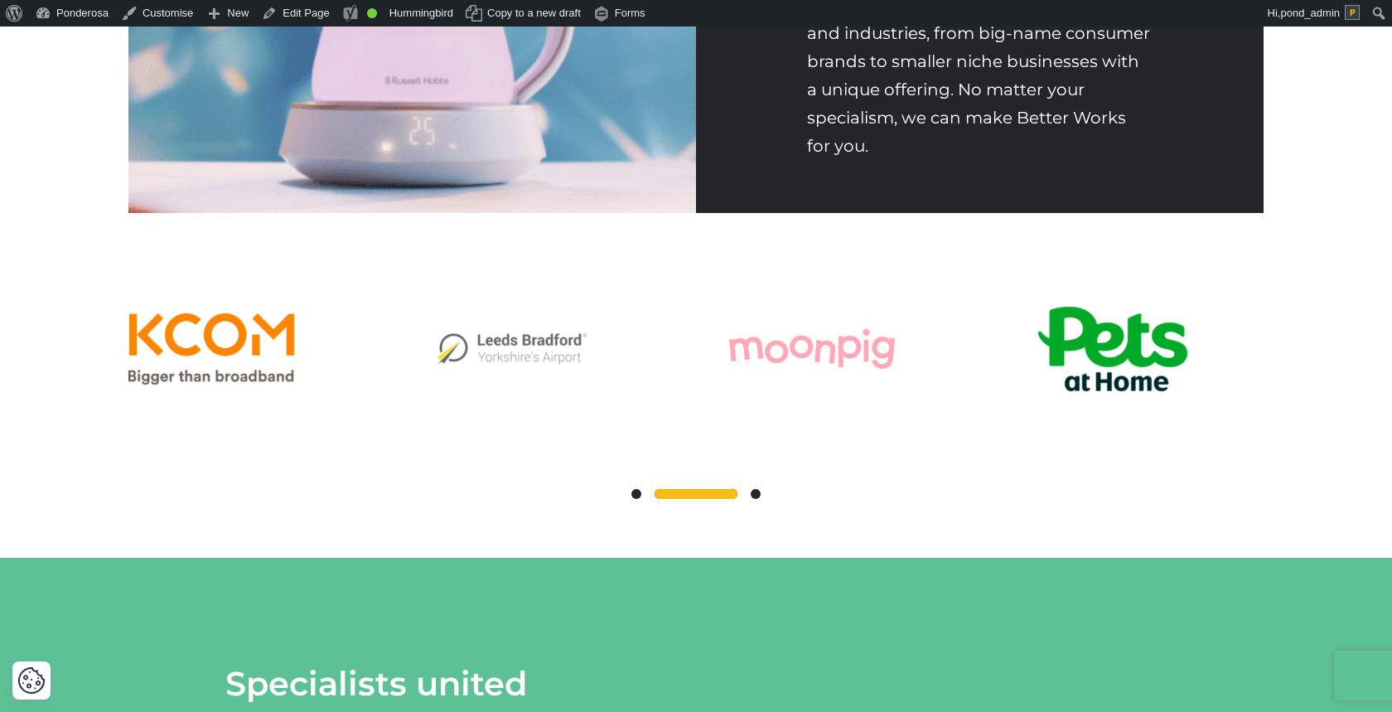
scroll to position [3443, 0]
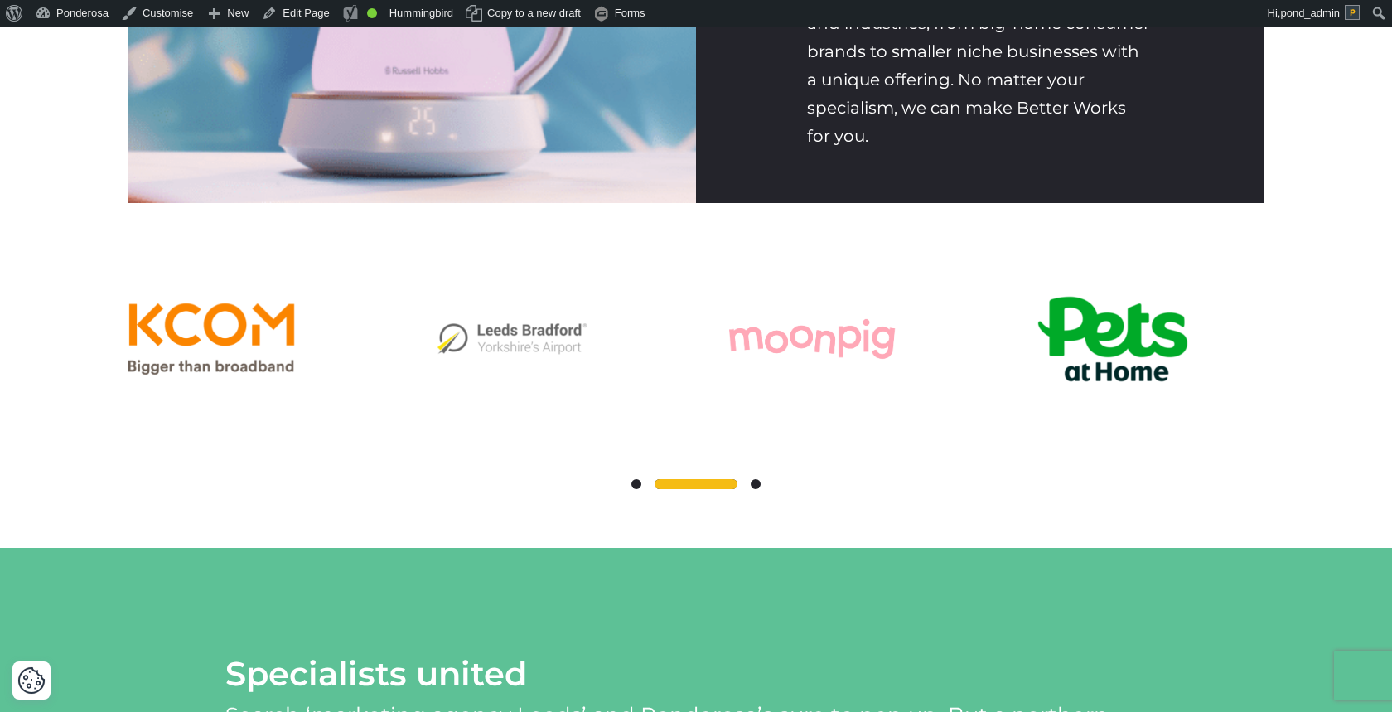
click at [754, 489] on span at bounding box center [756, 484] width 10 height 10
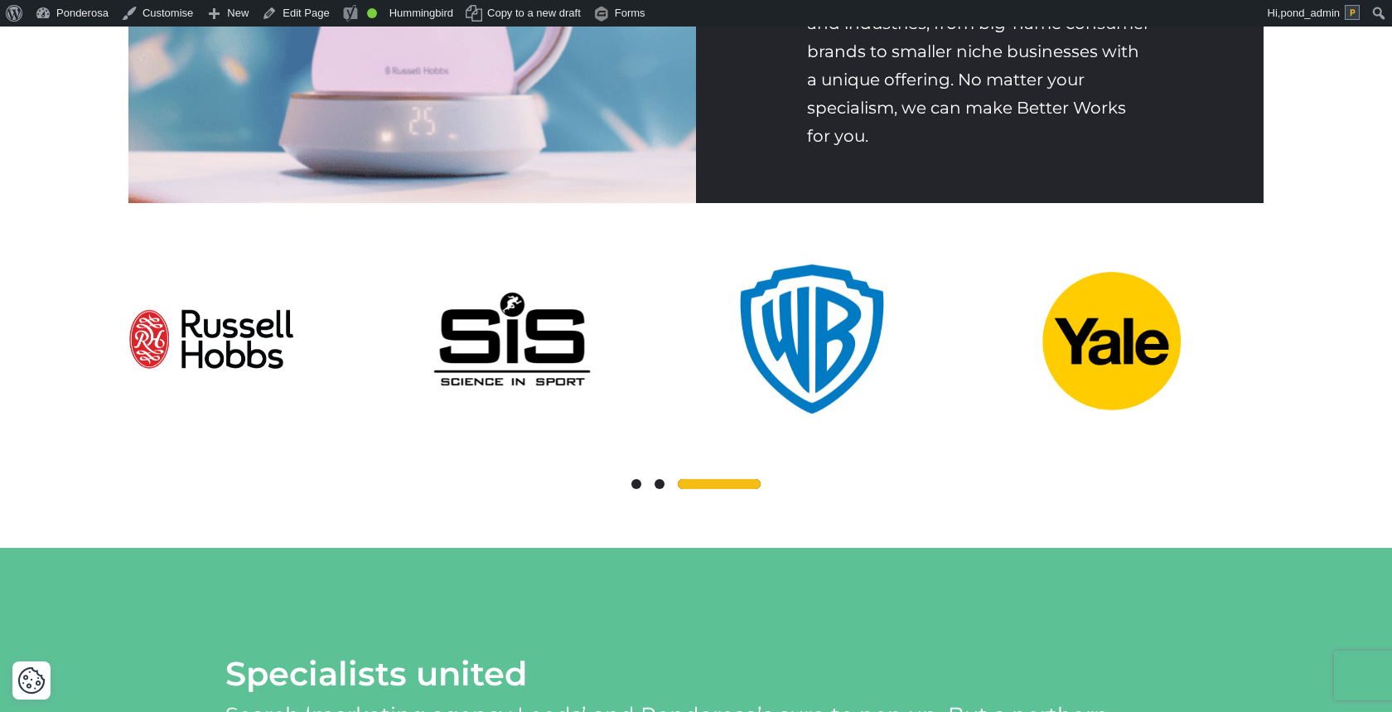
click at [637, 489] on span at bounding box center [637, 484] width 10 height 10
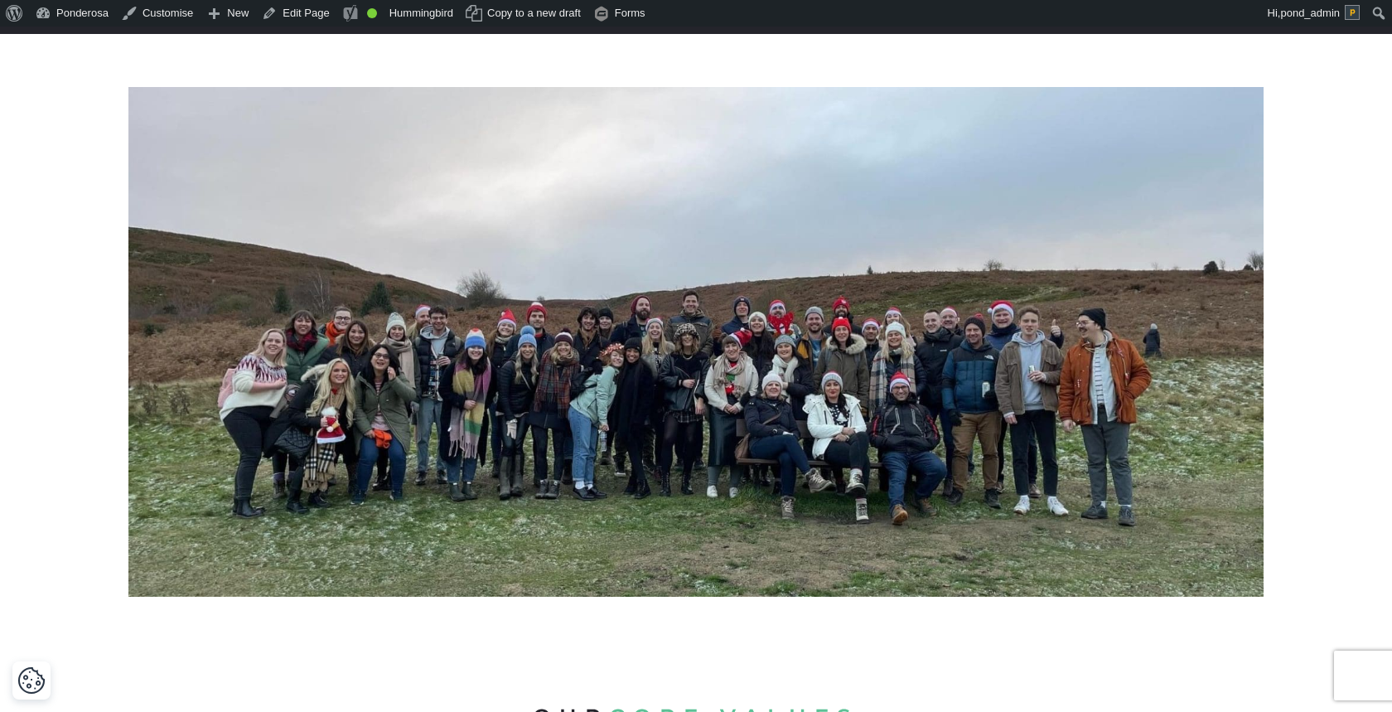
scroll to position [0, 0]
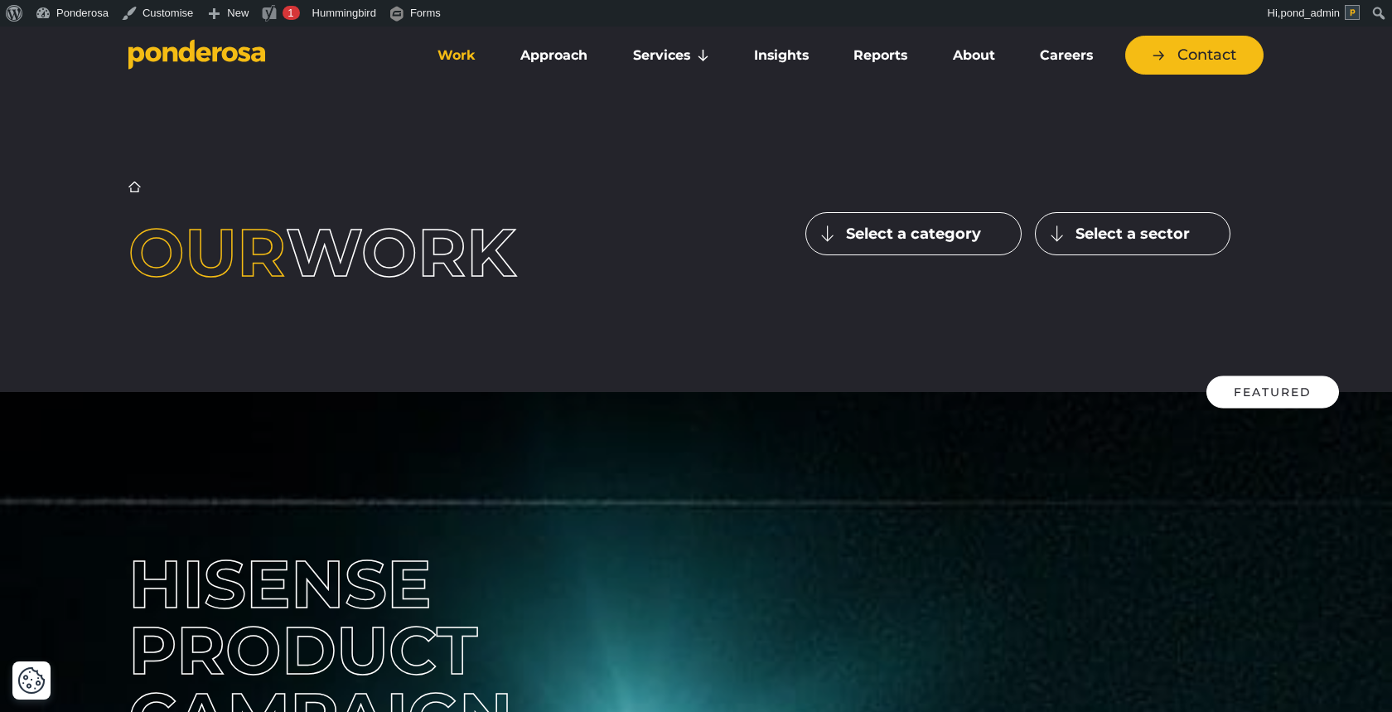
click at [893, 220] on button "Select a category" at bounding box center [914, 233] width 216 height 43
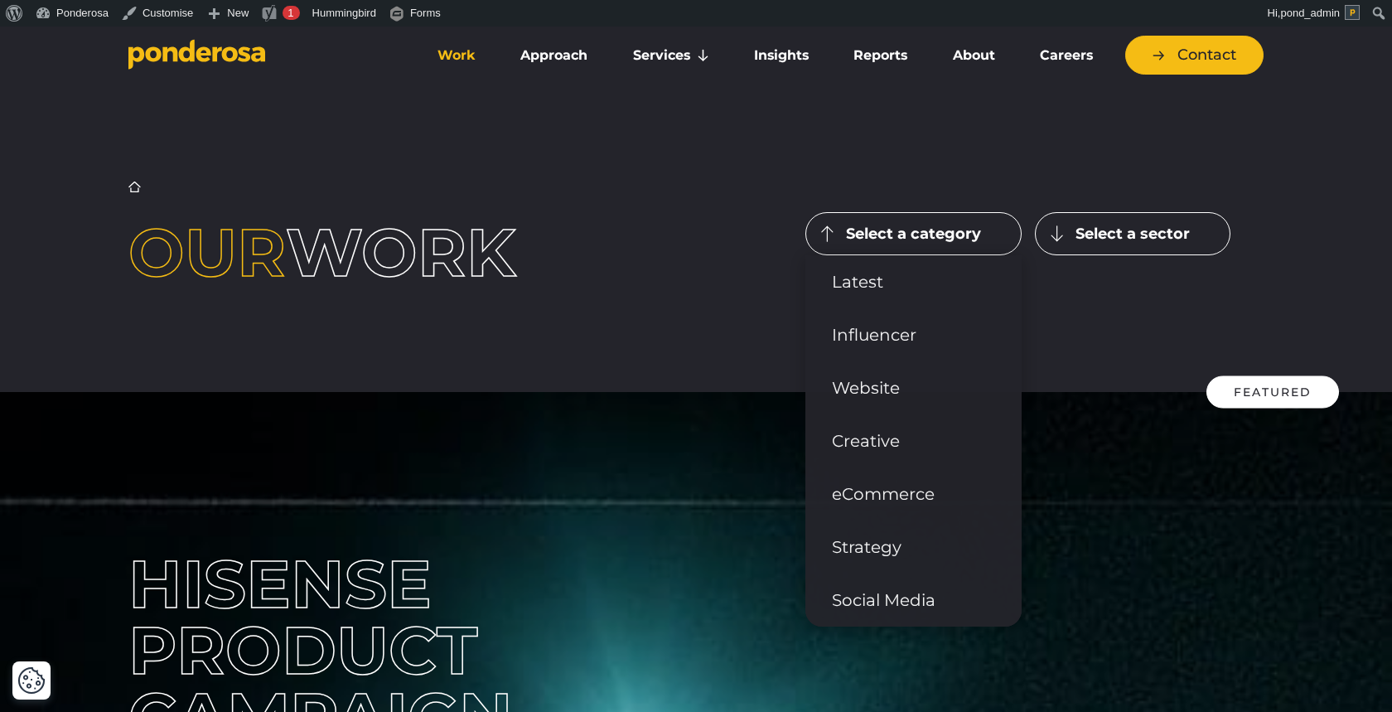
click at [659, 264] on div "Home ▶︎ Work Our work Select a category Latest Influencer" at bounding box center [696, 233] width 1160 height 105
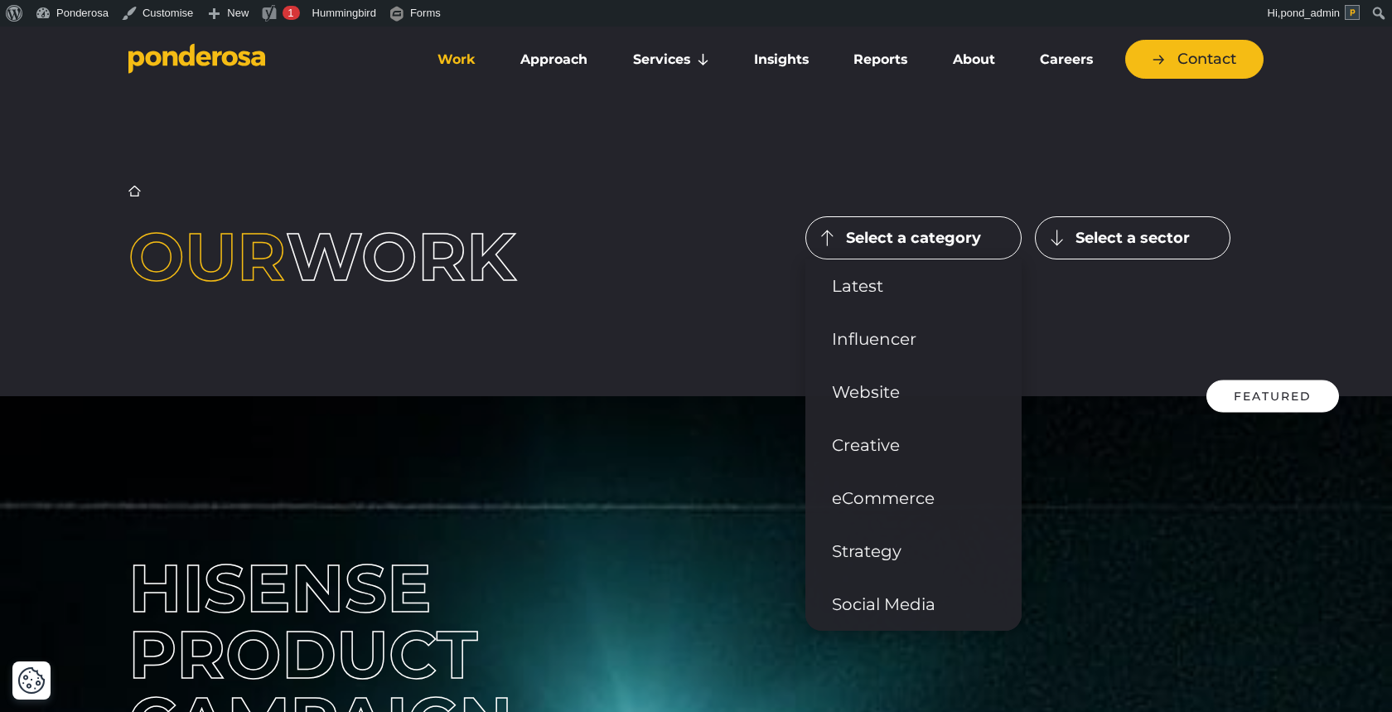
click at [482, 131] on div "Home ▶︎ Work Our work Select a category Latest Influencer" at bounding box center [696, 237] width 1392 height 317
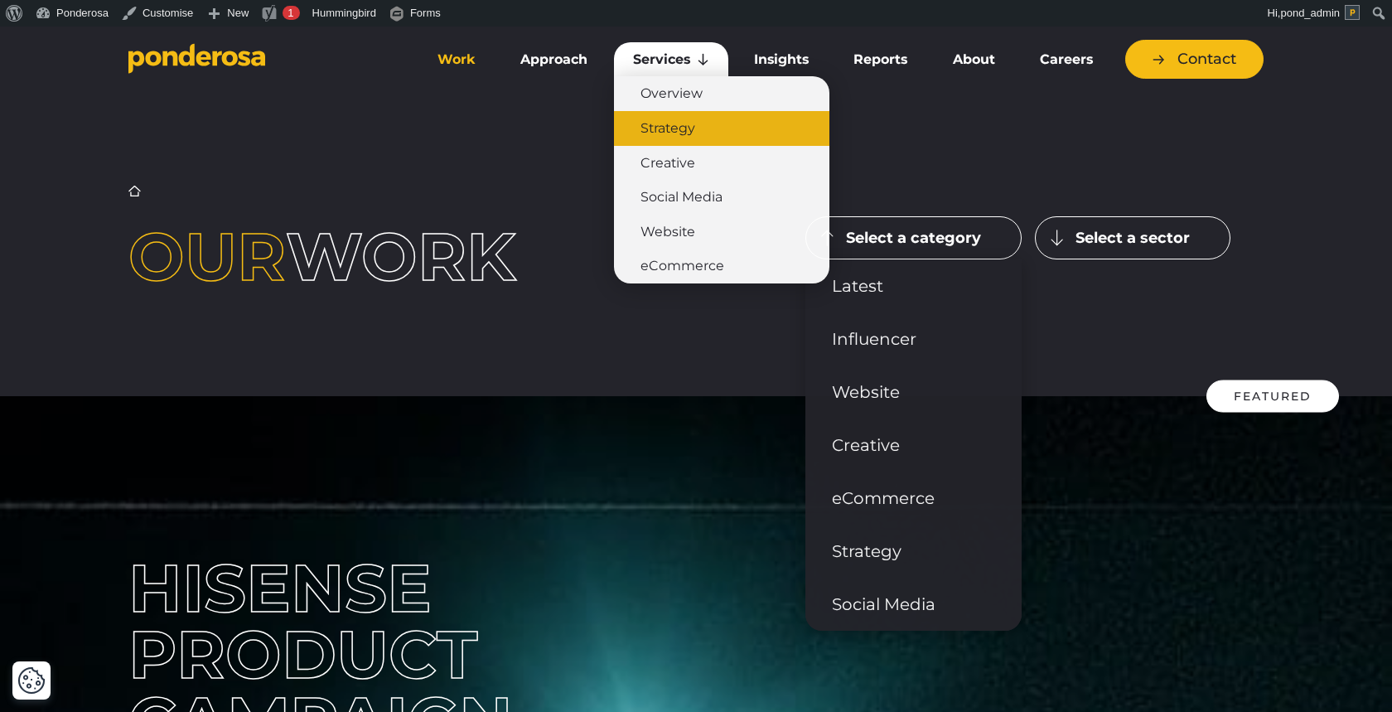
click at [670, 133] on link "Strategy" at bounding box center [721, 128] width 215 height 35
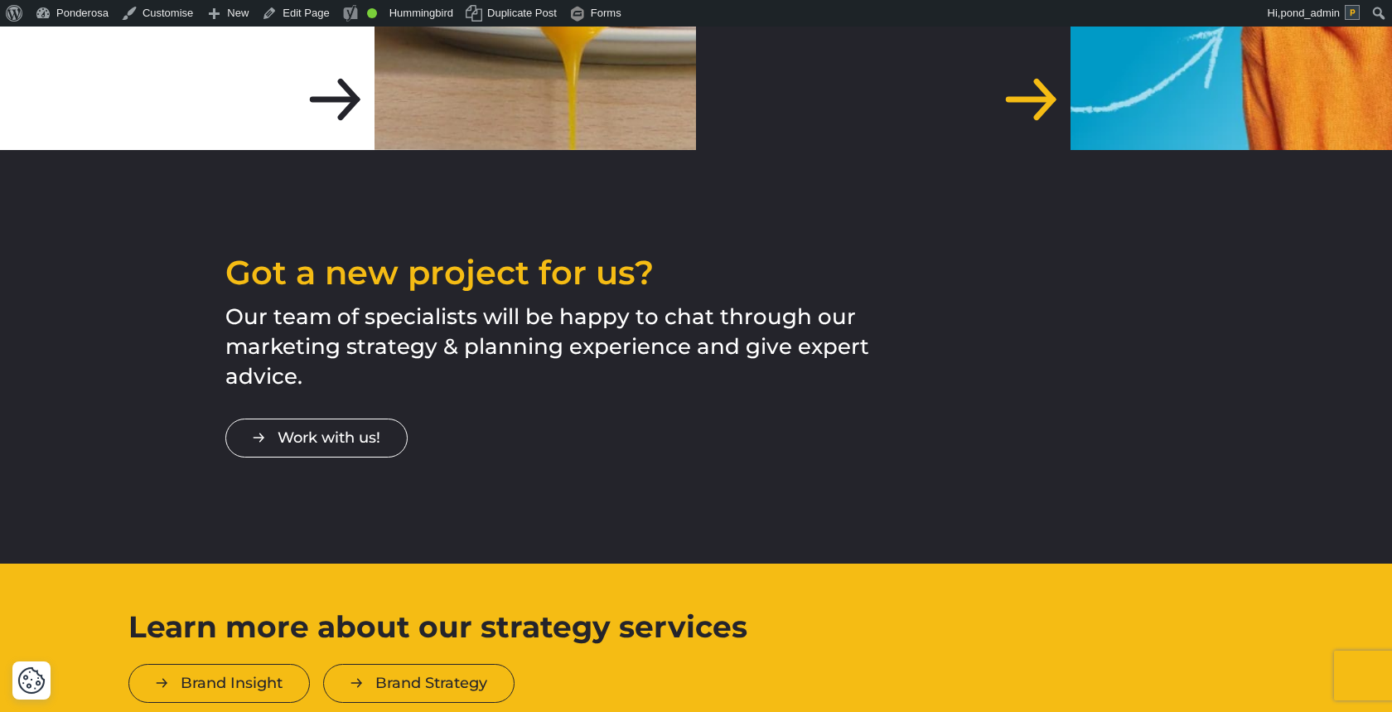
scroll to position [4231, 0]
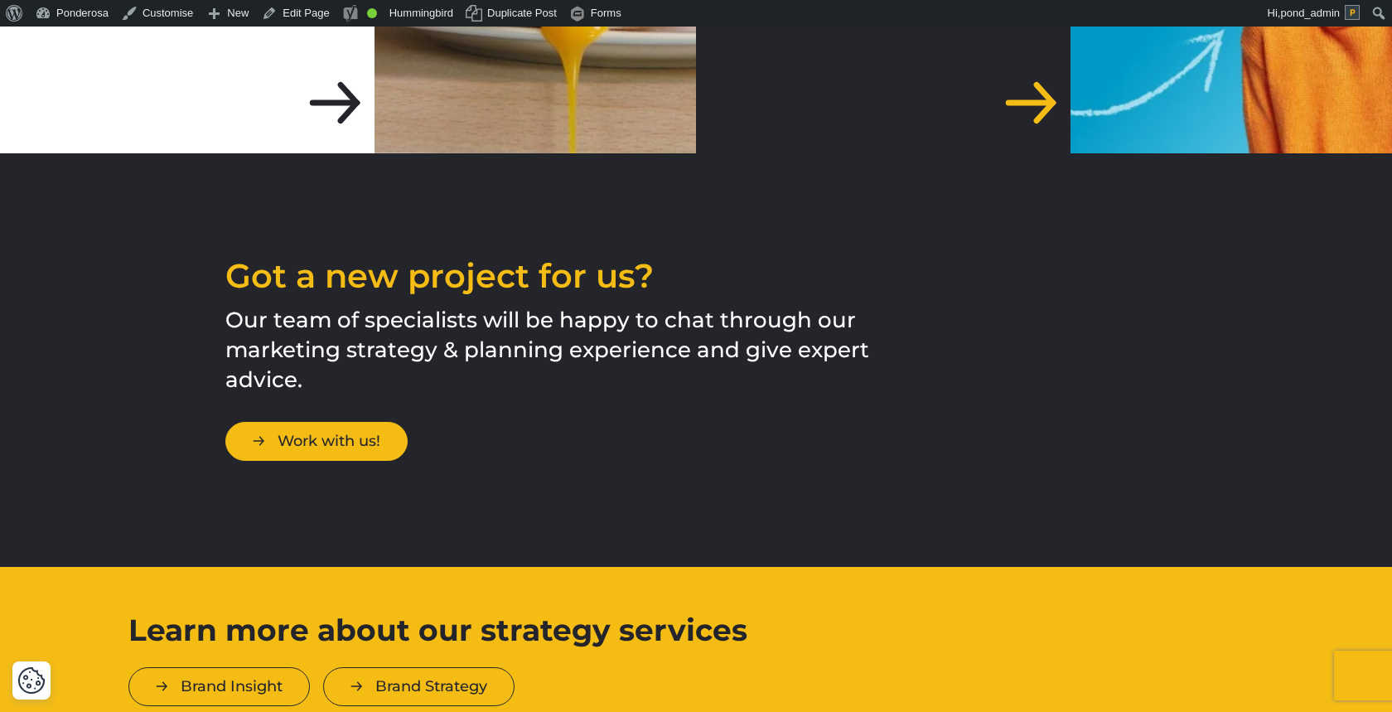
click at [359, 422] on link "Work with us!" at bounding box center [316, 441] width 182 height 39
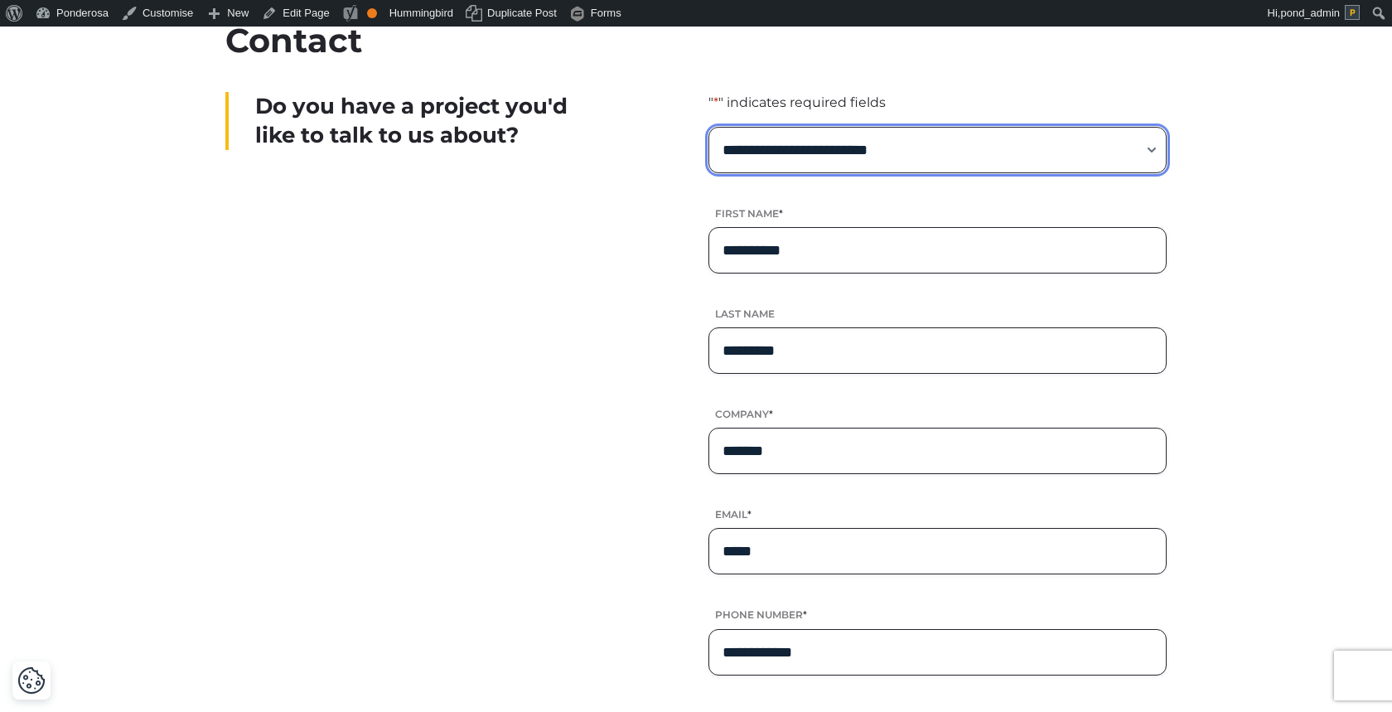
click at [807, 156] on select "**********" at bounding box center [938, 150] width 458 height 46
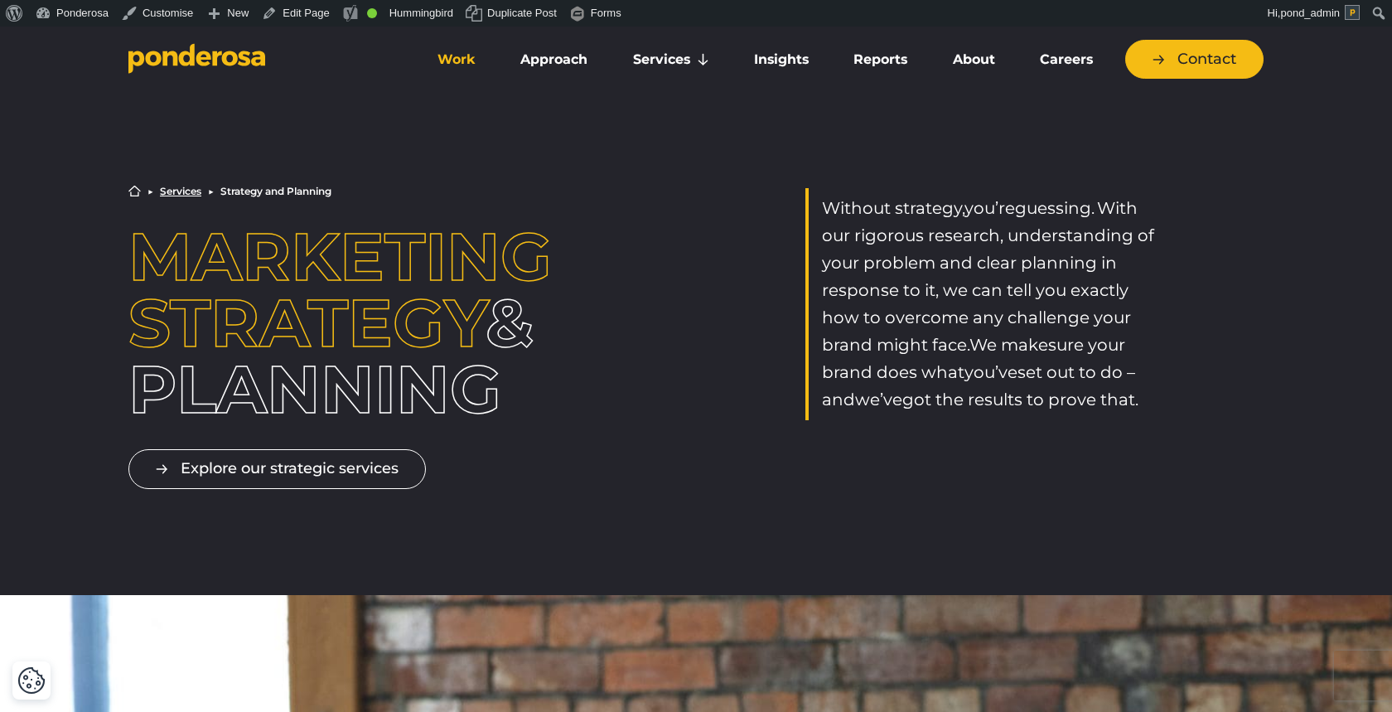
click at [463, 62] on link "Work" at bounding box center [457, 59] width 76 height 35
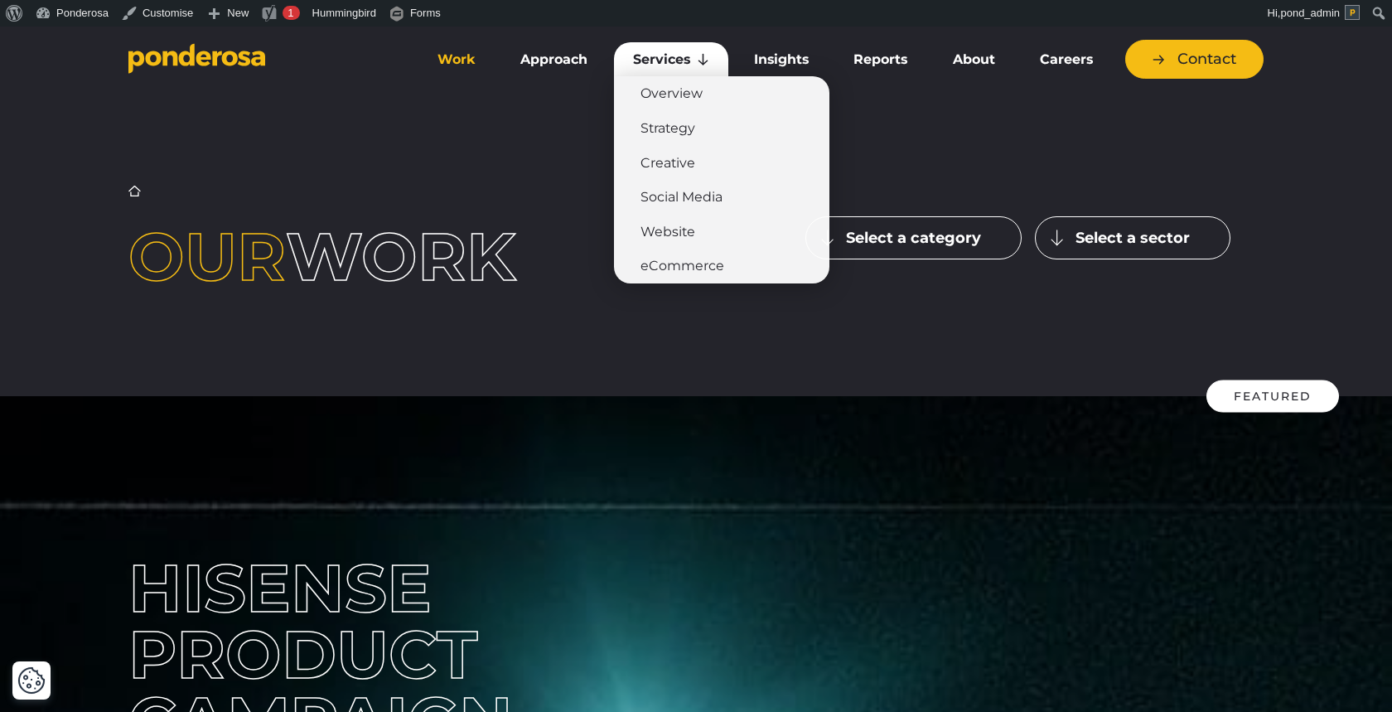
click at [671, 60] on link "Services" at bounding box center [671, 59] width 114 height 35
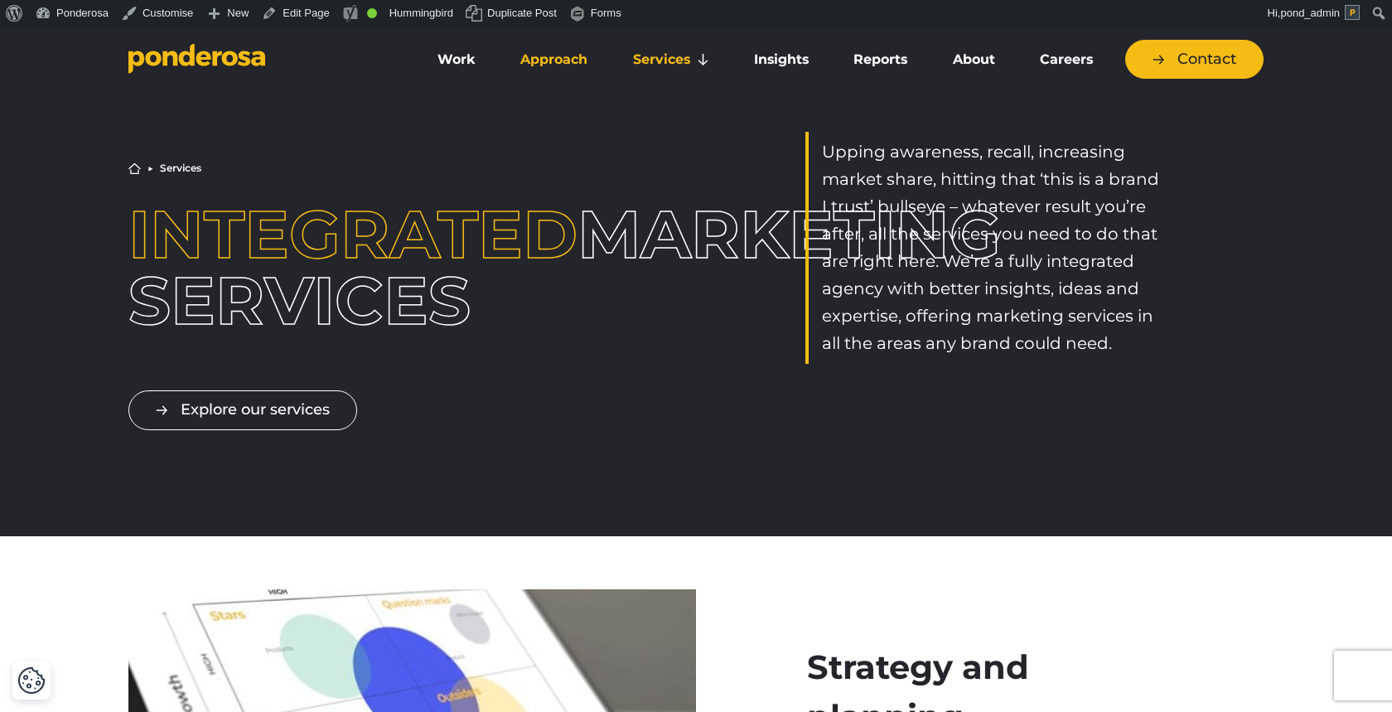
click at [554, 59] on link "Approach" at bounding box center [553, 59] width 105 height 35
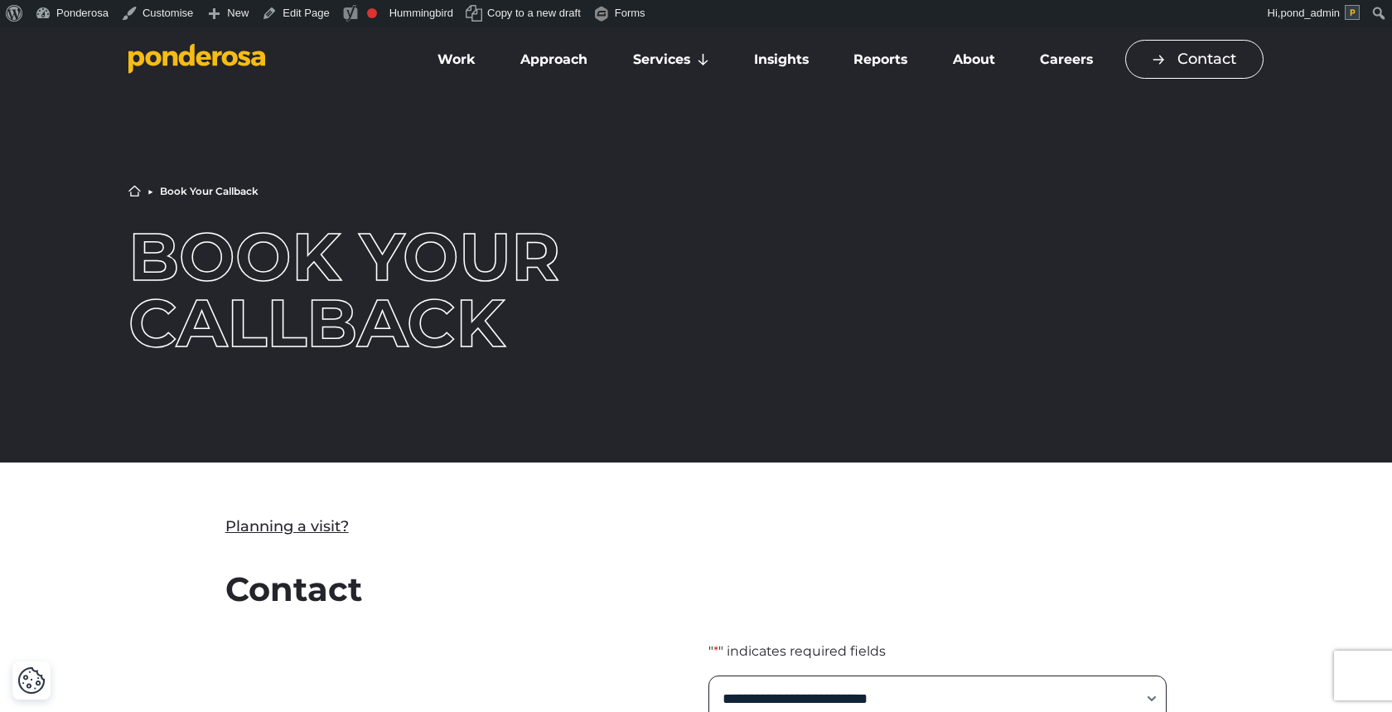
click at [1179, 58] on link "Contact" at bounding box center [1195, 59] width 138 height 39
click at [201, 58] on icon "Go to homepage" at bounding box center [203, 58] width 15 height 15
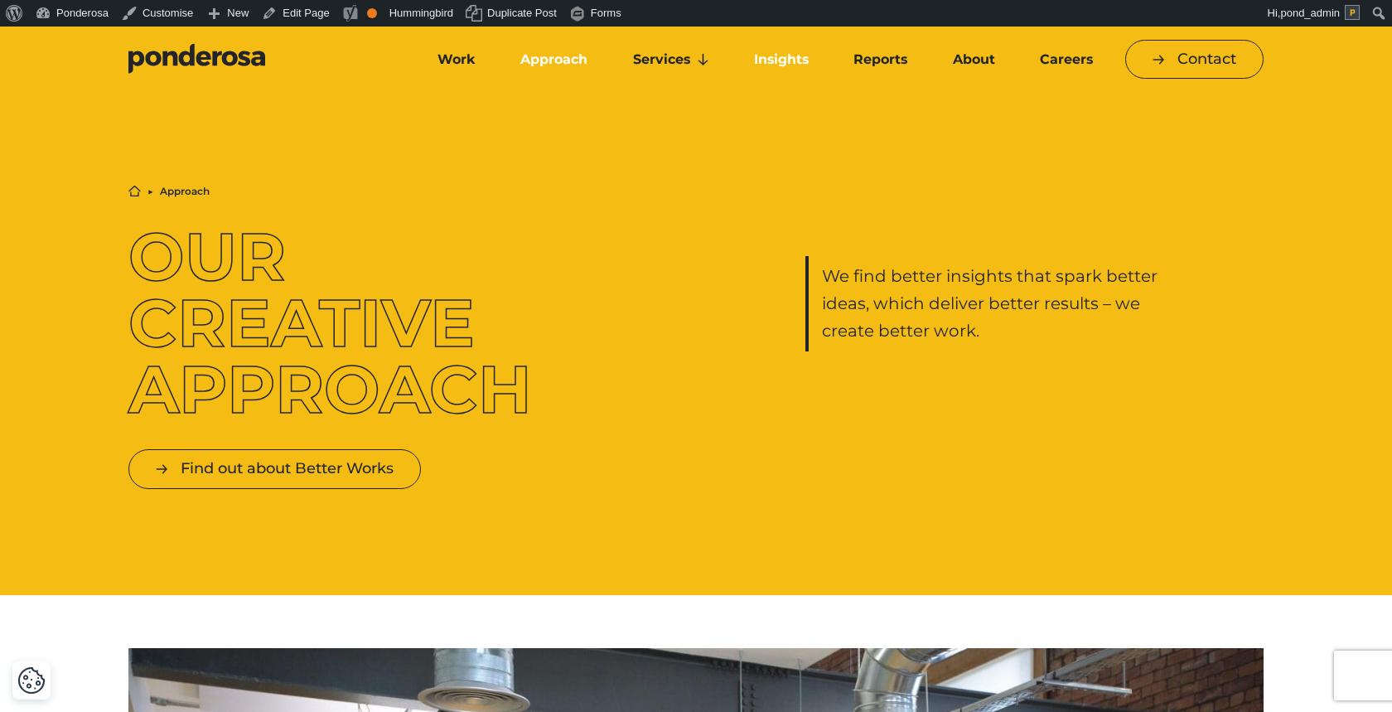
click at [788, 56] on link "Insights" at bounding box center [781, 59] width 93 height 35
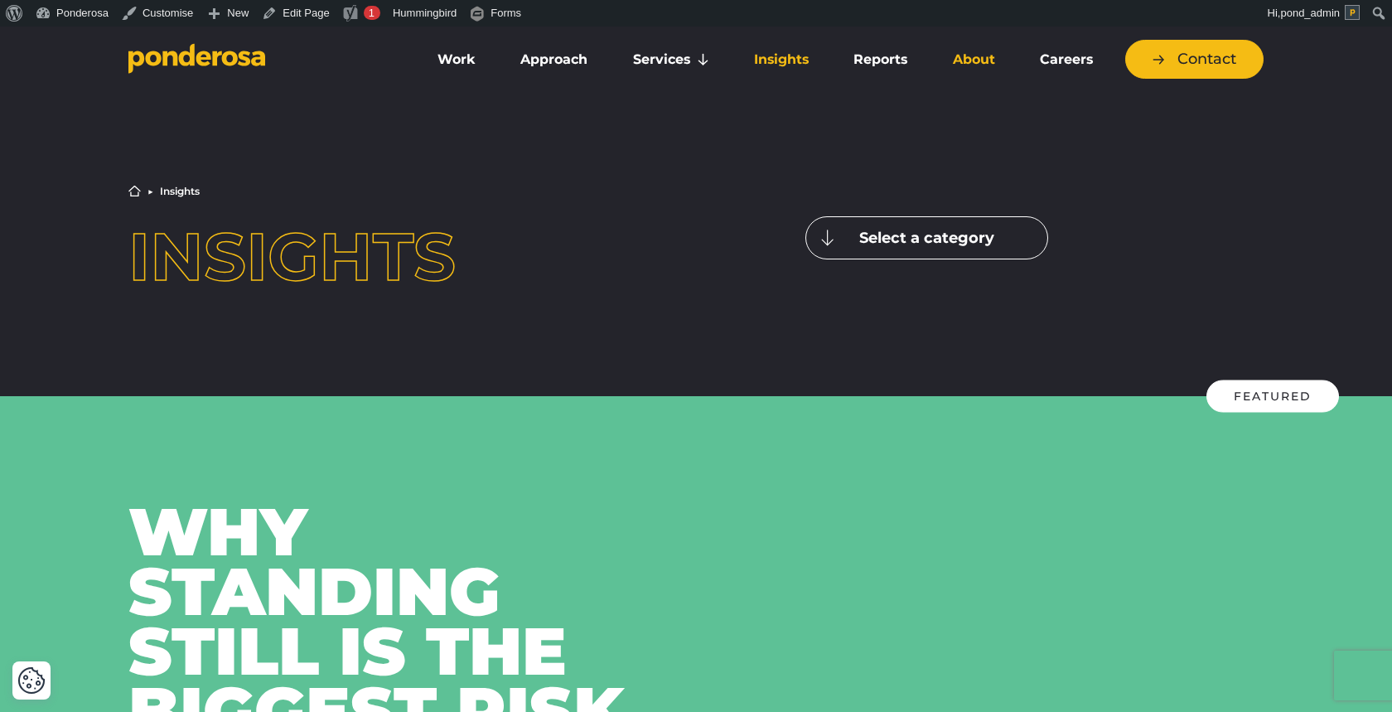
click at [971, 51] on link "About" at bounding box center [973, 59] width 80 height 35
